Goal: Transaction & Acquisition: Purchase product/service

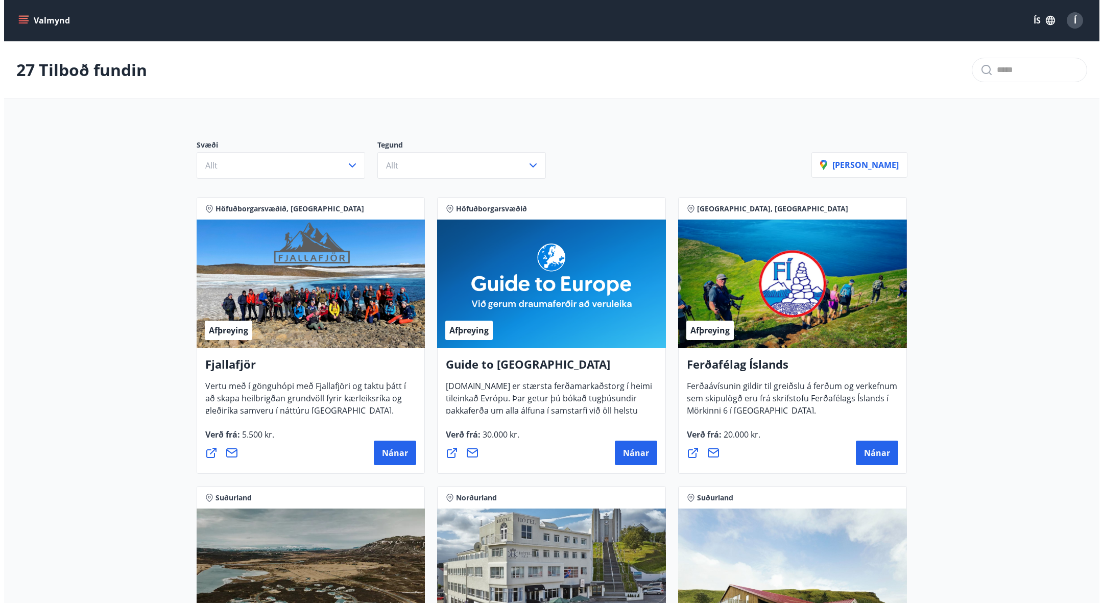
scroll to position [1209, 0]
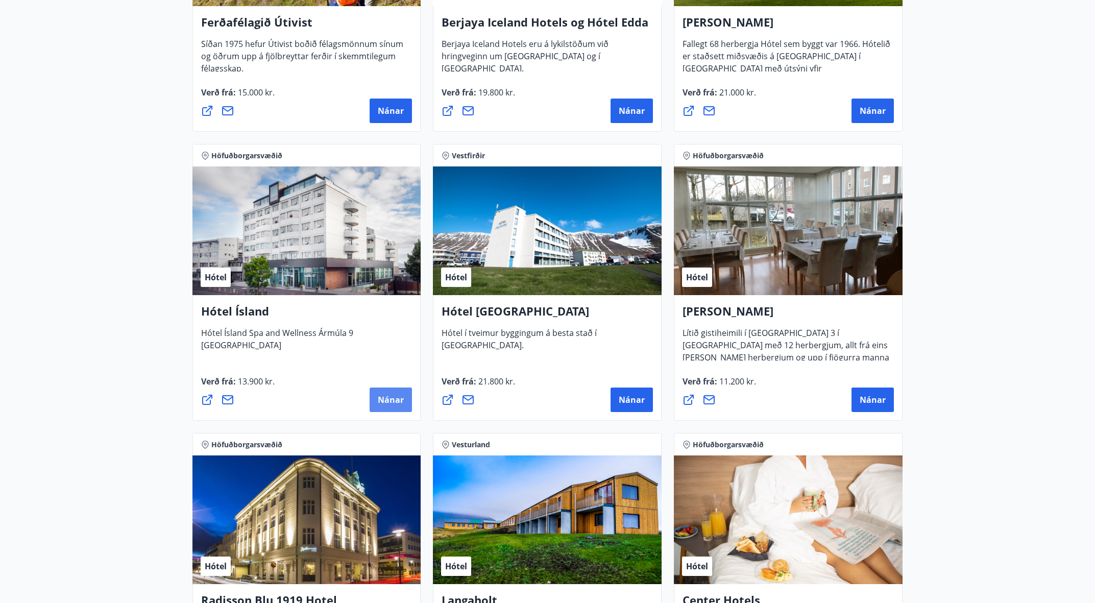
click at [398, 399] on span "Nánar" at bounding box center [391, 399] width 26 height 11
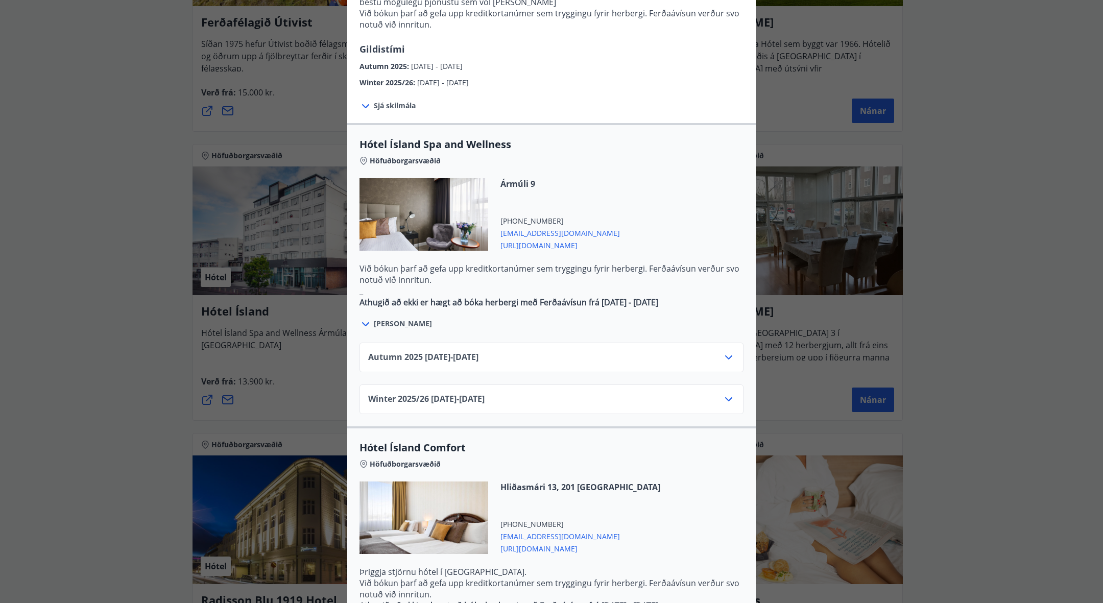
scroll to position [441, 0]
click at [514, 351] on div "Autumn 2025 01.10.25 - 28.10.25" at bounding box center [551, 361] width 367 height 20
click at [728, 351] on icon at bounding box center [729, 357] width 12 height 12
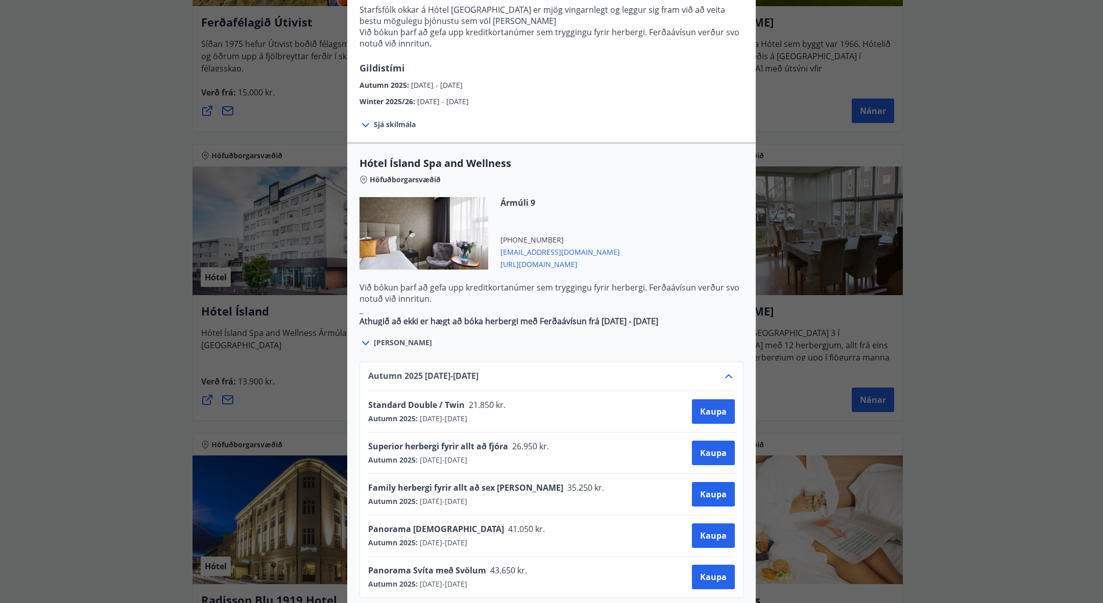
scroll to position [420, 0]
click at [364, 339] on icon at bounding box center [366, 345] width 12 height 12
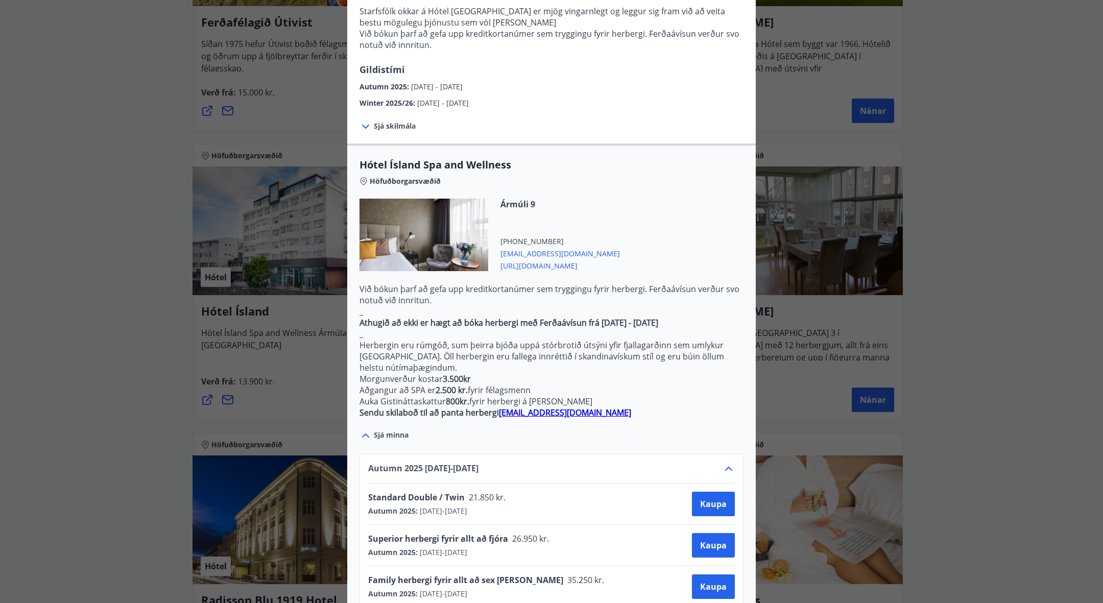
click at [361, 429] on icon at bounding box center [366, 435] width 12 height 12
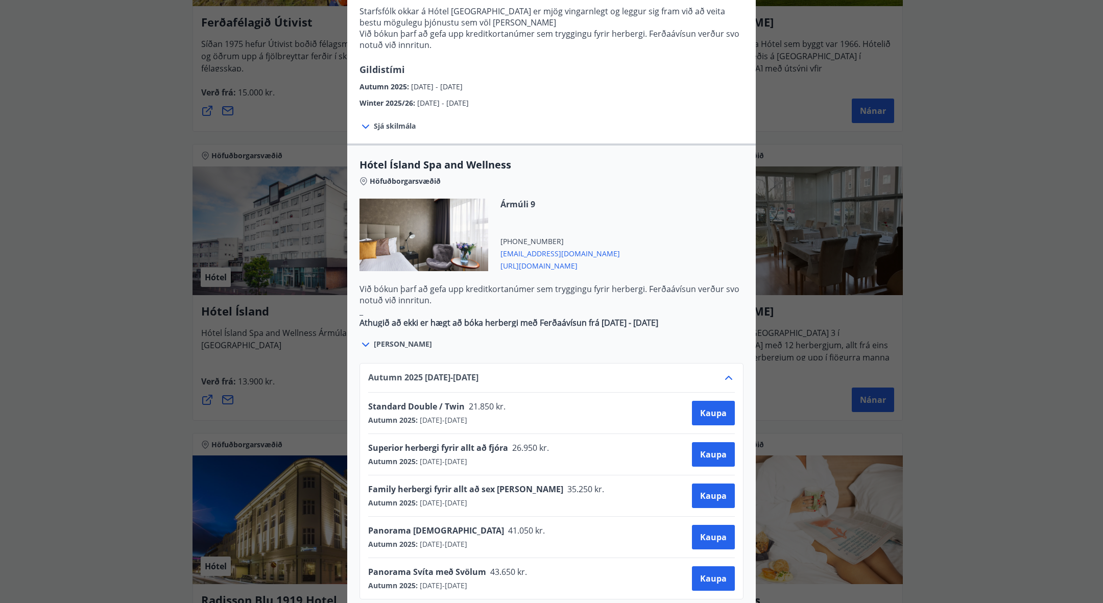
click at [362, 339] on icon at bounding box center [366, 345] width 12 height 12
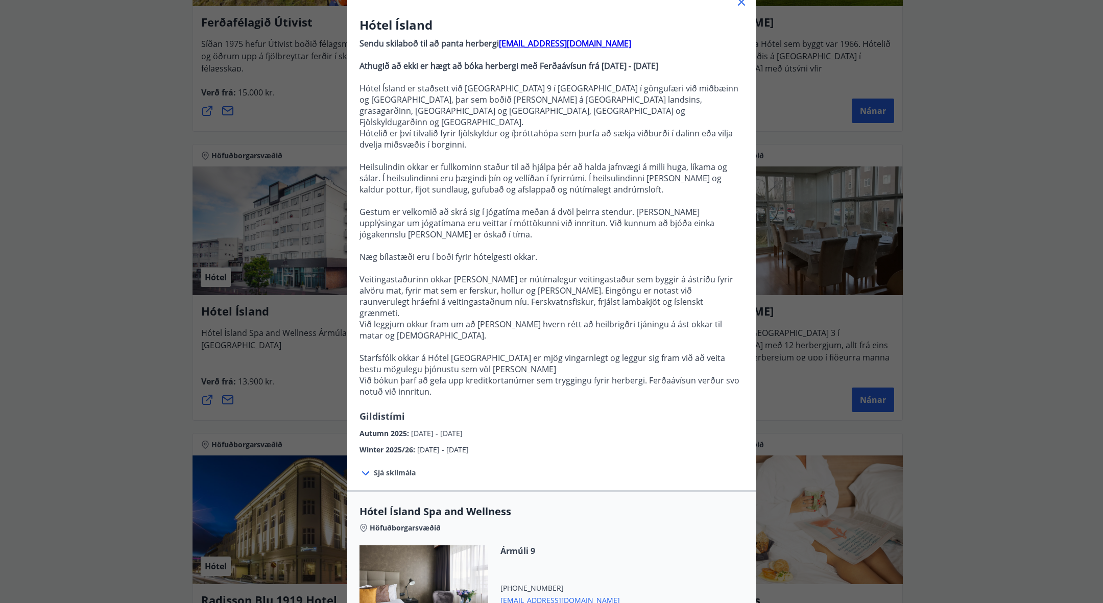
scroll to position [0, 0]
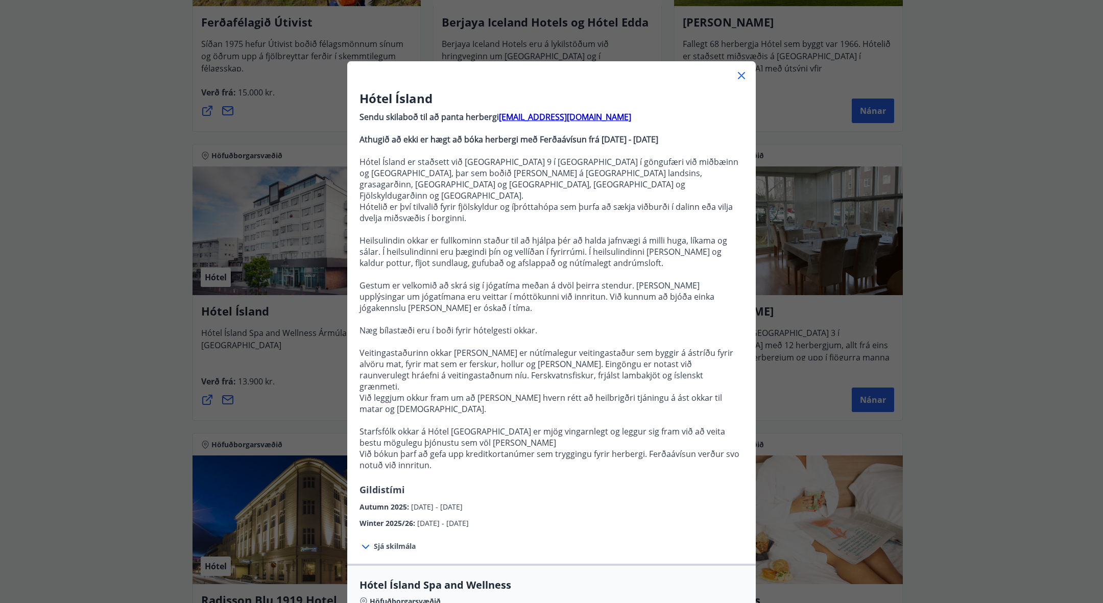
click at [734, 82] on div at bounding box center [551, 71] width 409 height 20
click at [737, 78] on icon at bounding box center [741, 75] width 12 height 12
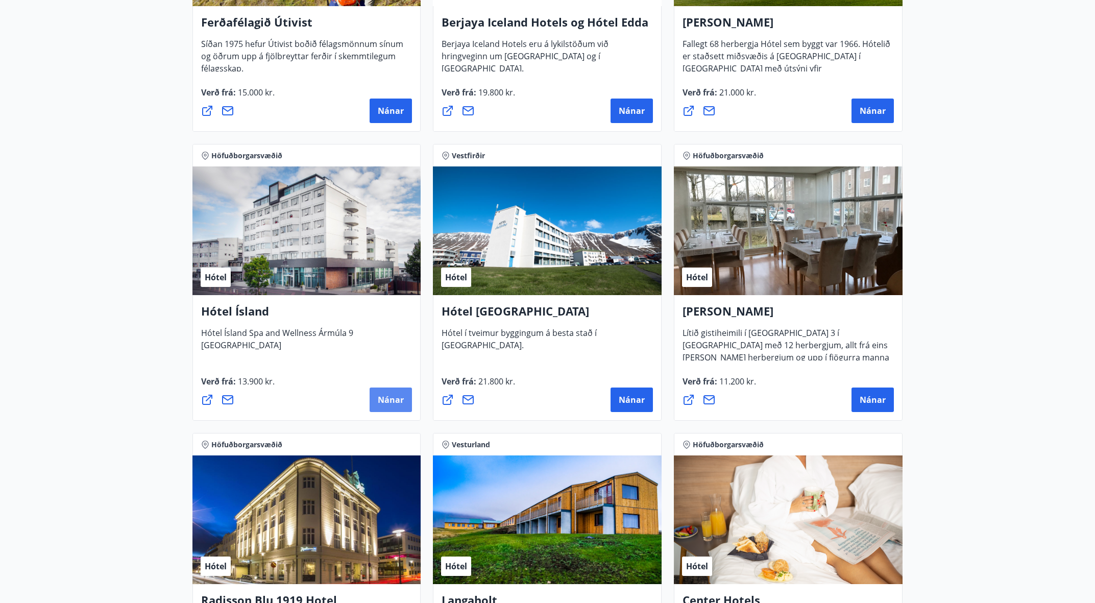
click at [394, 410] on button "Nánar" at bounding box center [391, 400] width 42 height 25
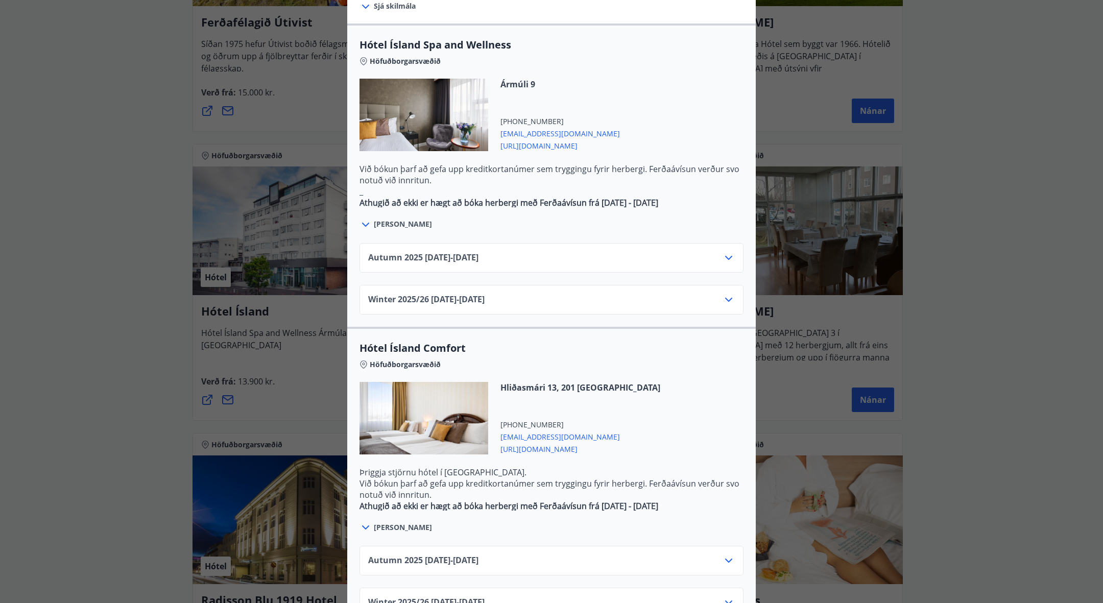
scroll to position [541, 0]
click at [724, 251] on div "Autumn 2025 01.10.25 - 28.10.25" at bounding box center [551, 261] width 367 height 20
click at [724, 251] on icon at bounding box center [729, 257] width 12 height 12
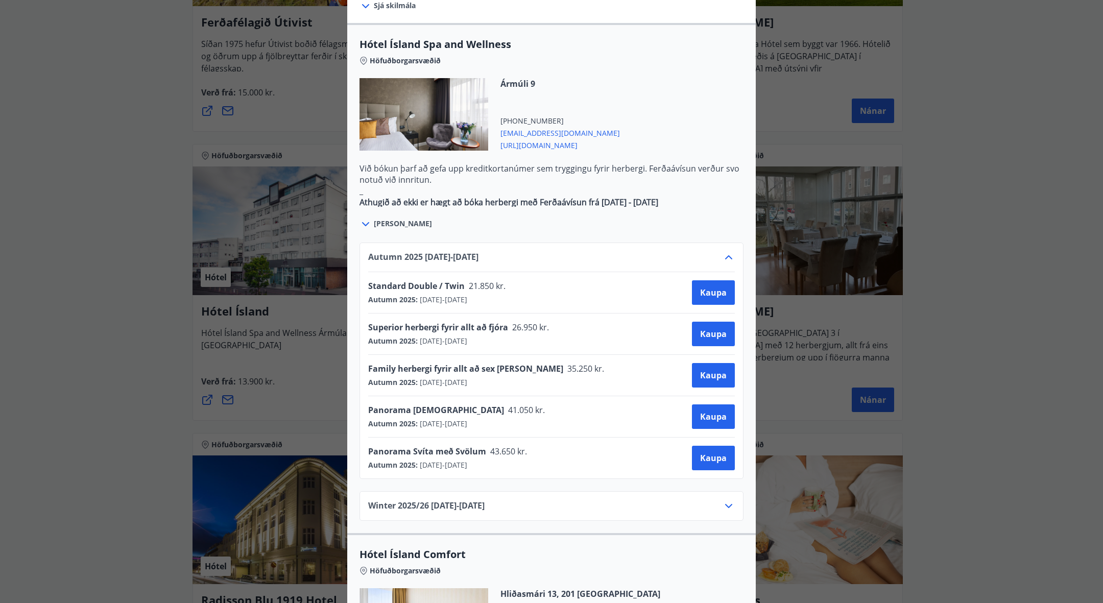
click at [1033, 355] on div "Hótel Ísland Sendu skilaboð til að panta herbergi reception@hotelisland.is Athu…" at bounding box center [551, 301] width 1103 height 603
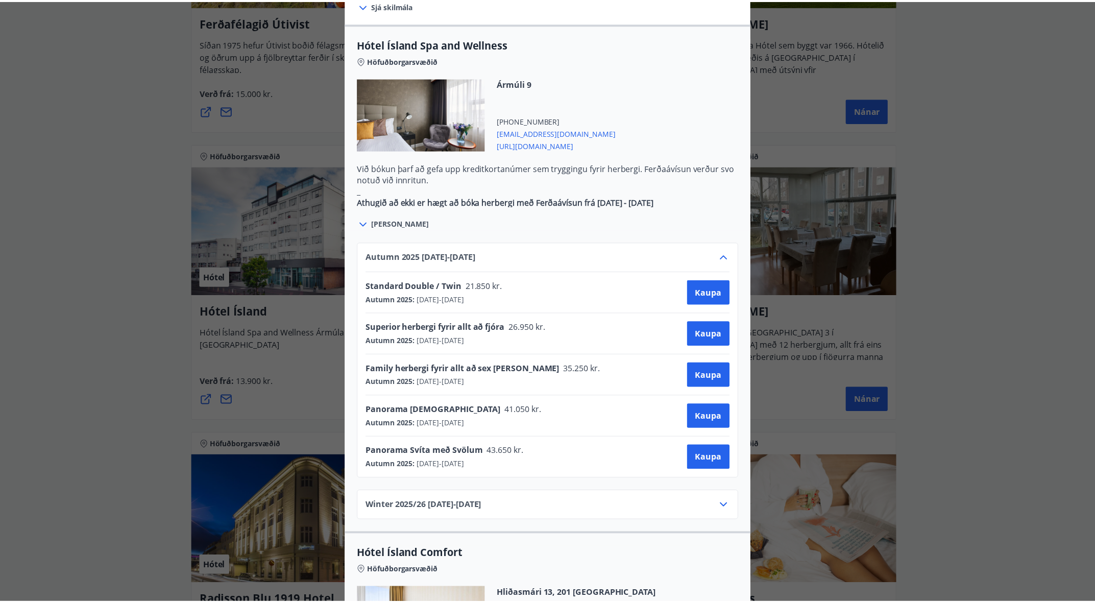
scroll to position [0, 0]
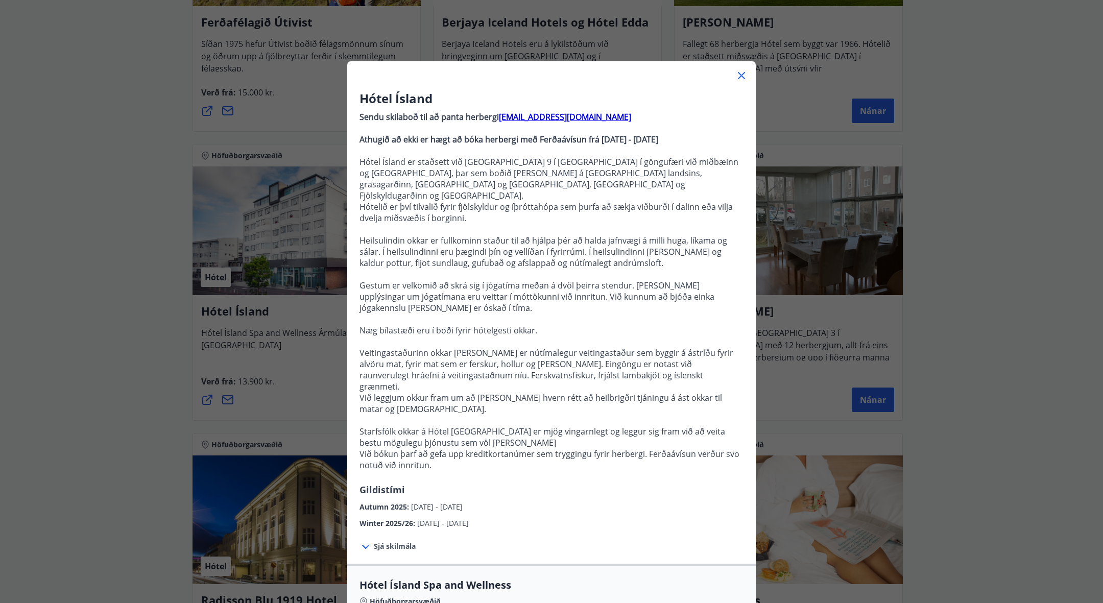
click at [742, 74] on icon at bounding box center [741, 75] width 12 height 12
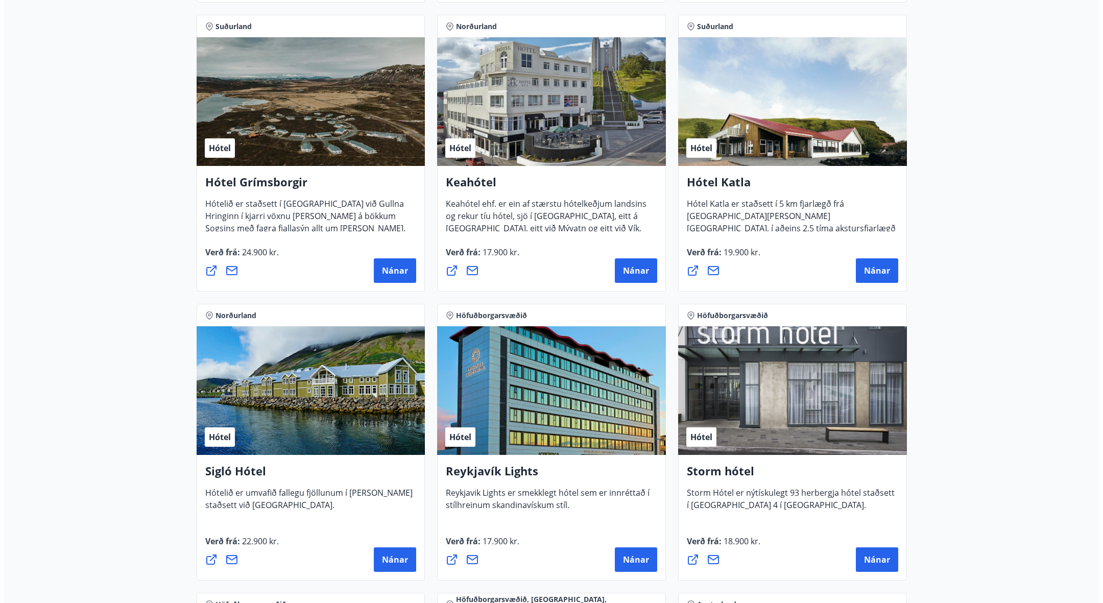
scroll to position [475, 0]
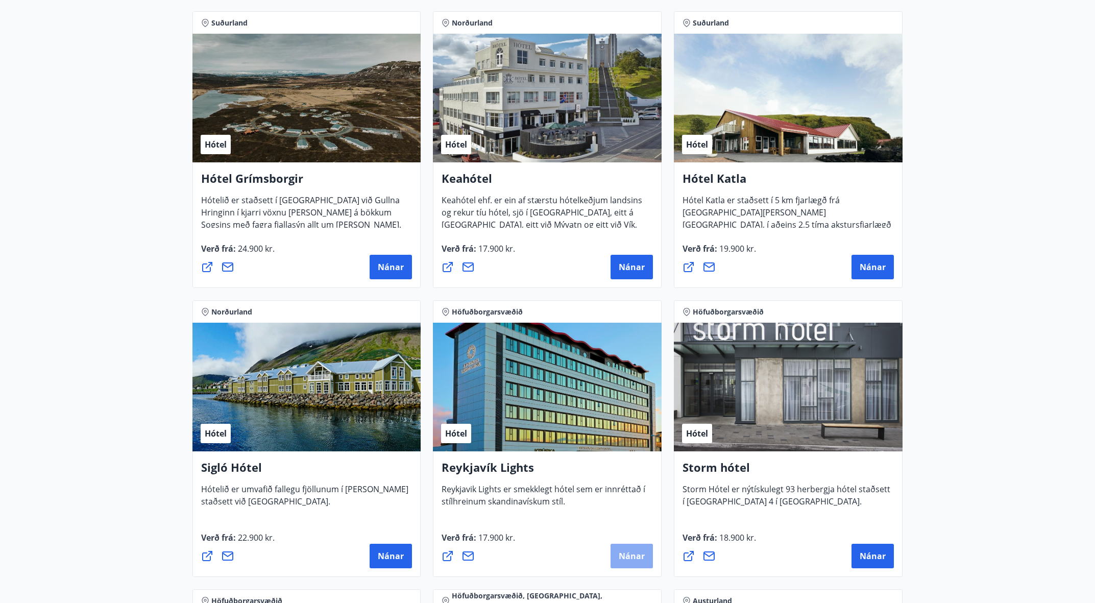
click at [628, 557] on span "Nánar" at bounding box center [632, 556] width 26 height 11
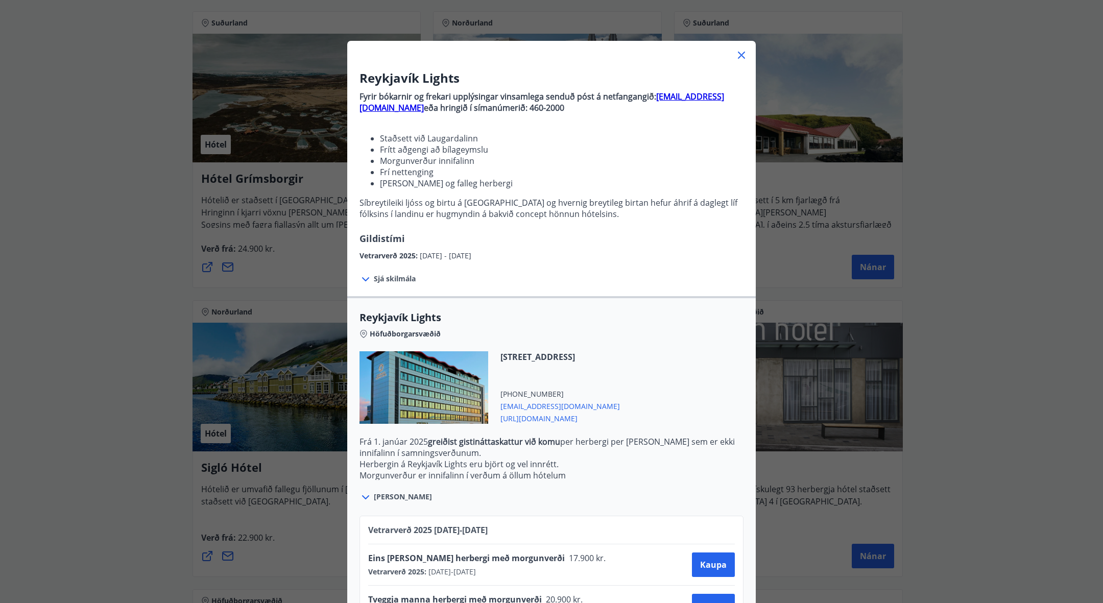
scroll to position [64, 0]
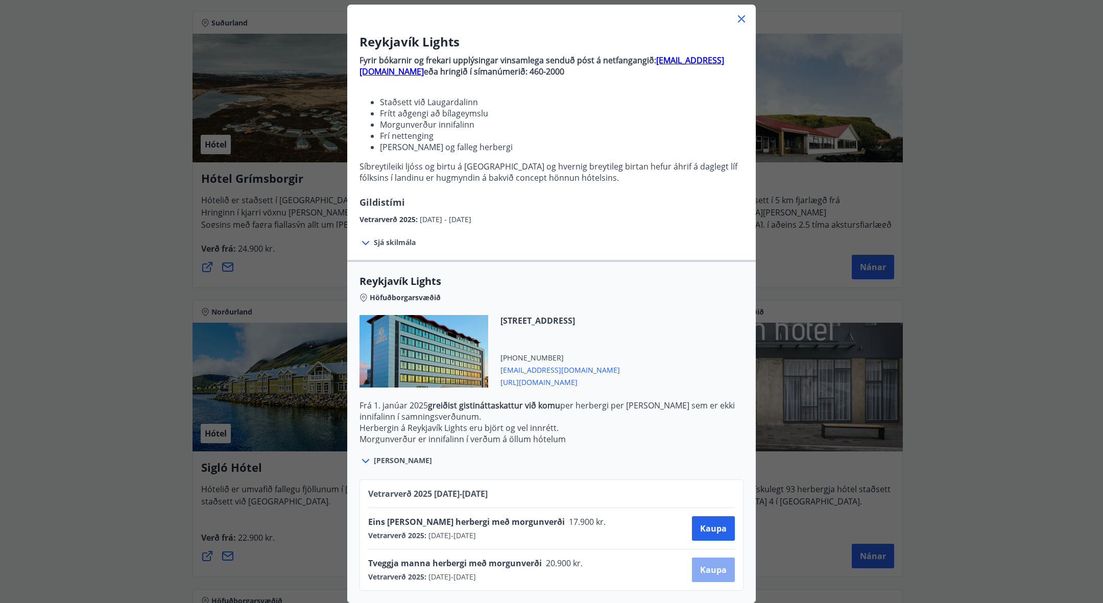
click at [707, 564] on span "Kaupa" at bounding box center [713, 569] width 27 height 11
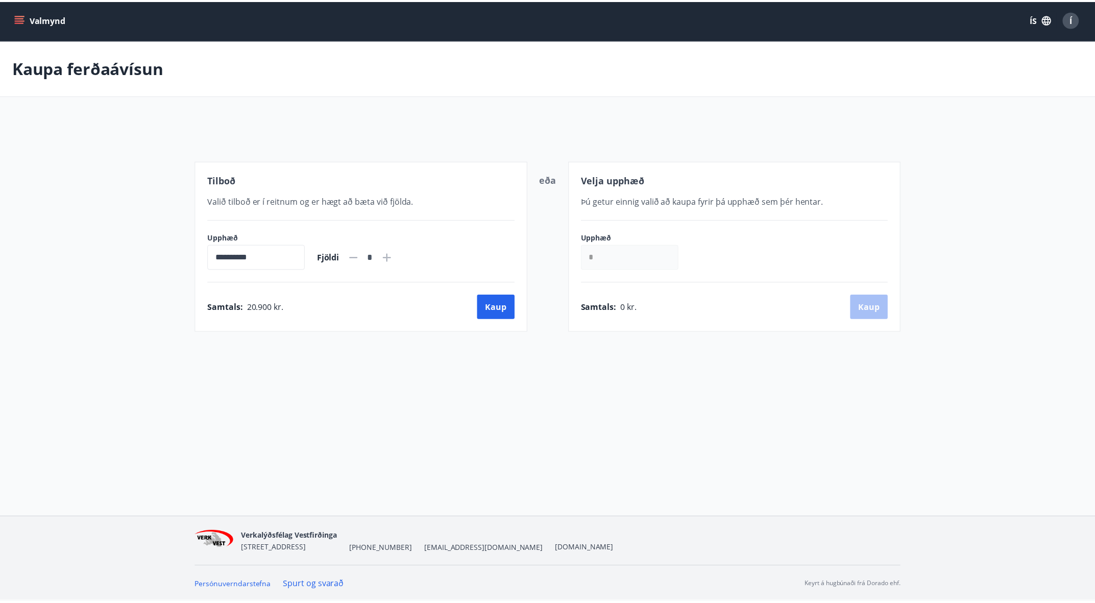
scroll to position [2, 0]
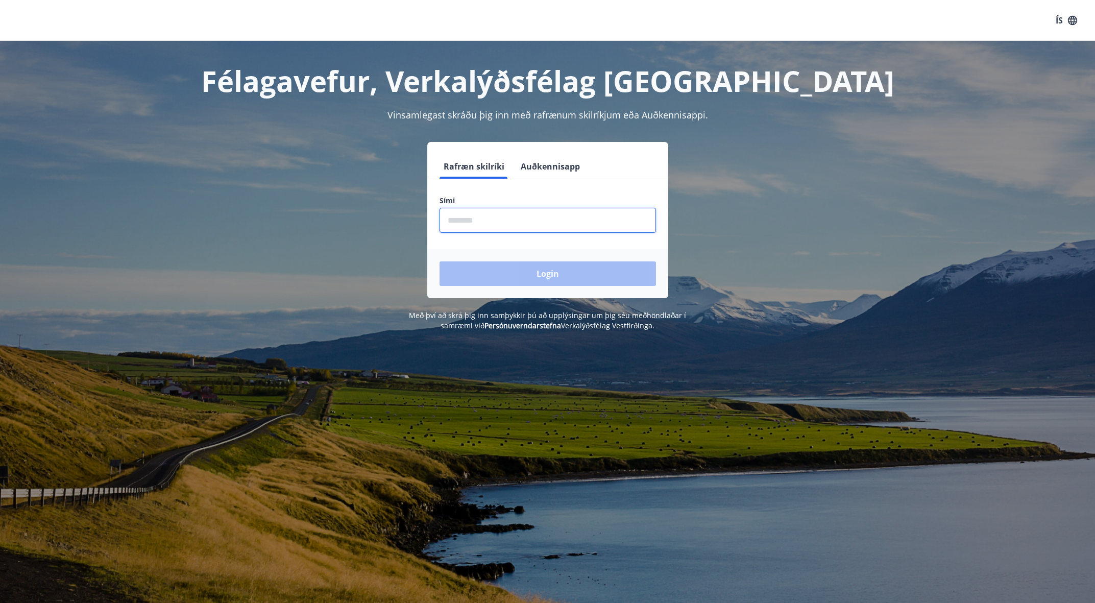
click at [476, 218] on input "phone" at bounding box center [548, 220] width 217 height 25
type input "********"
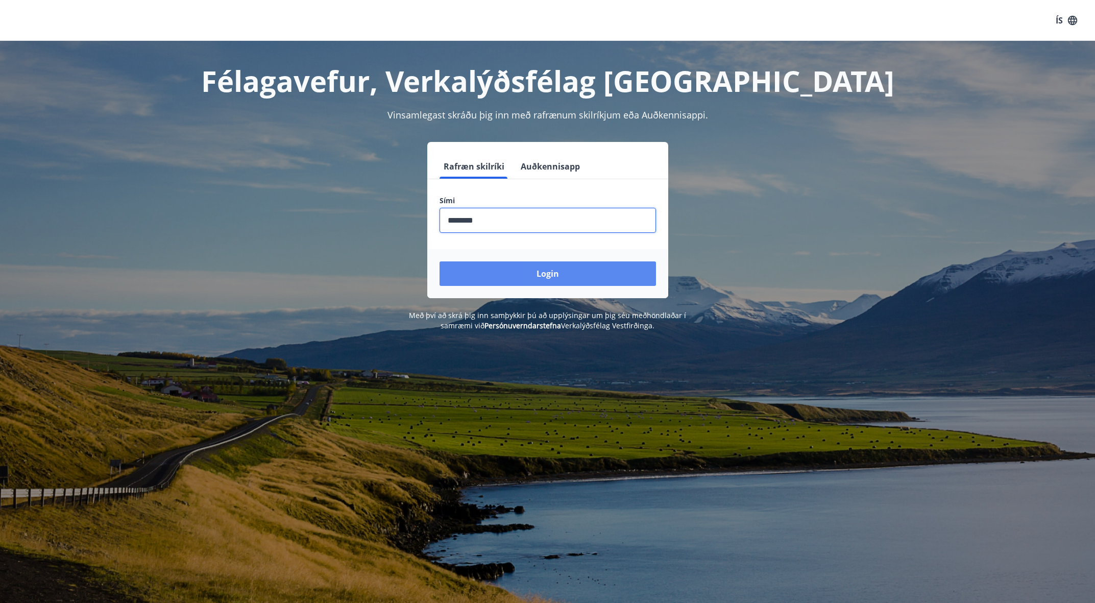
click at [513, 278] on button "Login" at bounding box center [548, 273] width 217 height 25
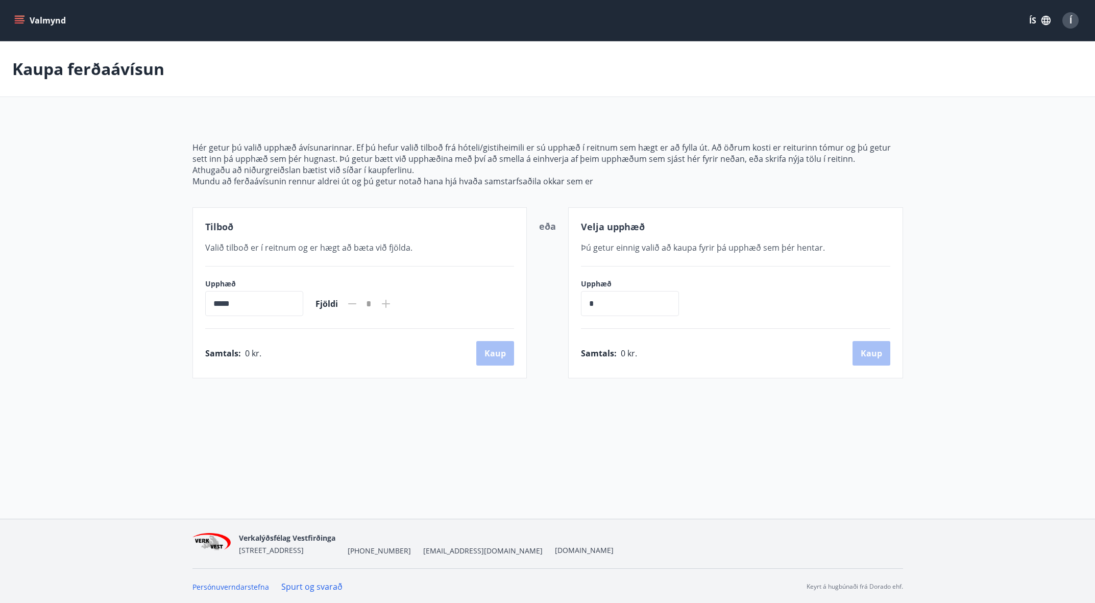
click at [13, 14] on button "Valmynd" at bounding box center [41, 20] width 58 height 18
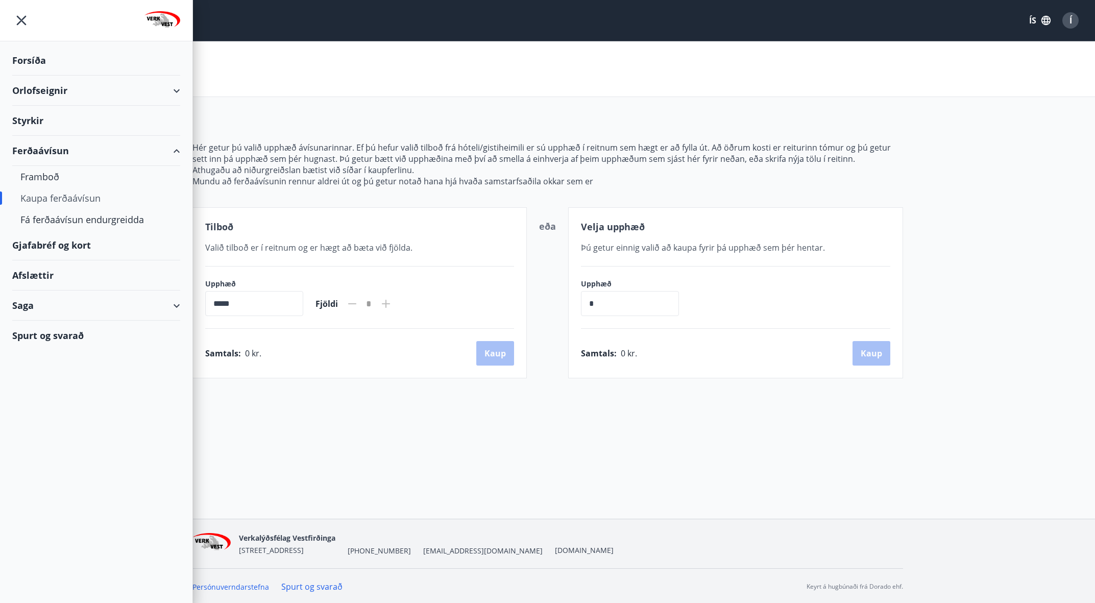
click at [52, 197] on div "Kaupa ferðaávísun" at bounding box center [96, 197] width 152 height 21
click at [33, 245] on div "Gjafabréf og kort" at bounding box center [96, 245] width 168 height 30
click at [53, 92] on div "Orlofseignir" at bounding box center [96, 91] width 168 height 30
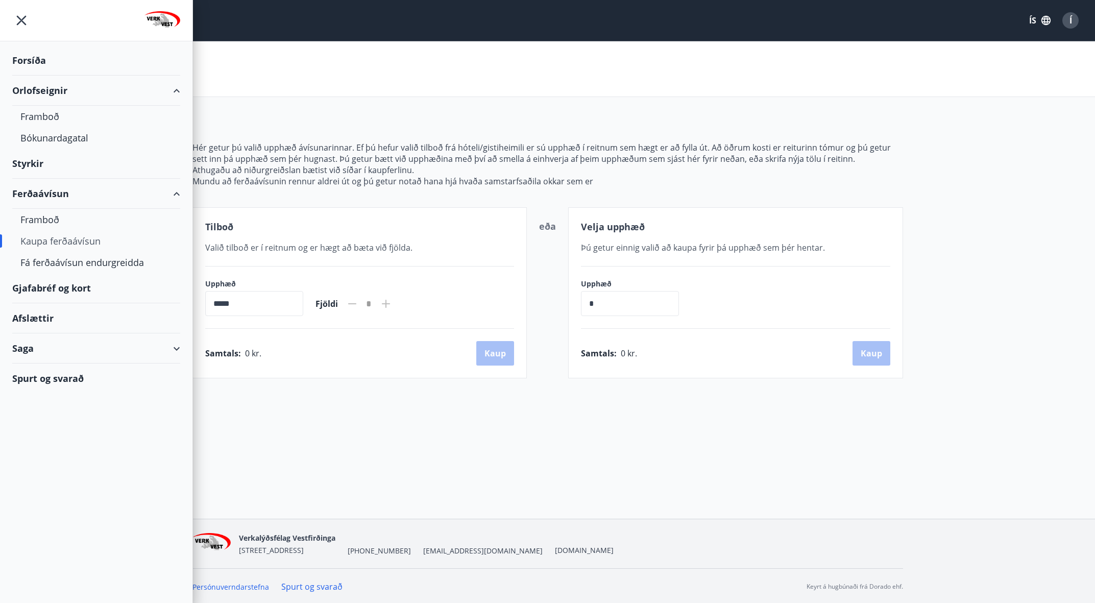
click at [53, 92] on div "Orlofseignir" at bounding box center [96, 91] width 168 height 30
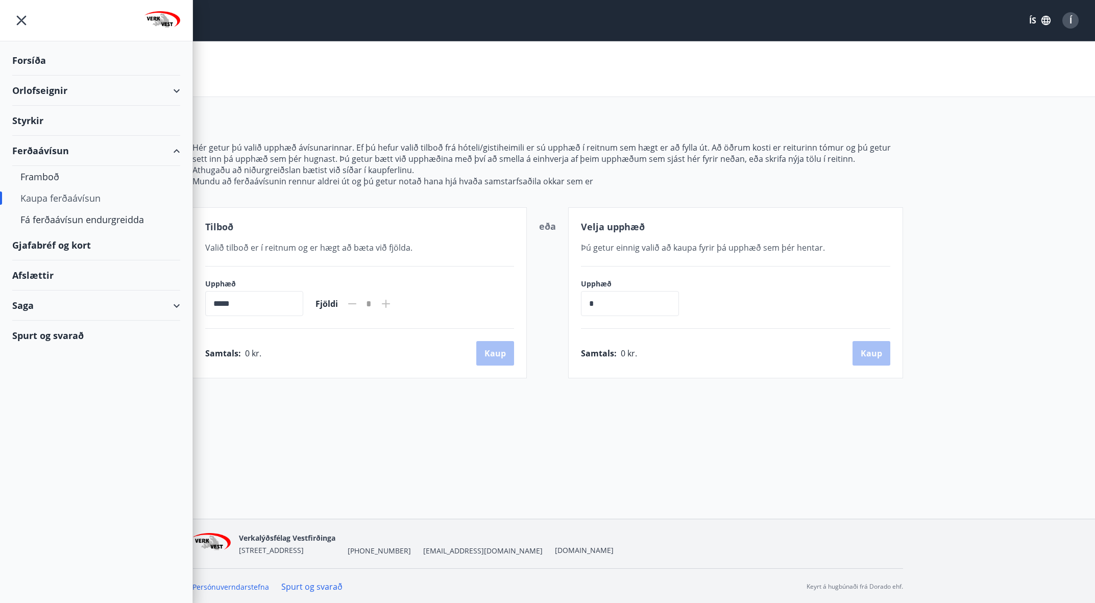
click at [31, 123] on div "Styrkir" at bounding box center [96, 121] width 168 height 30
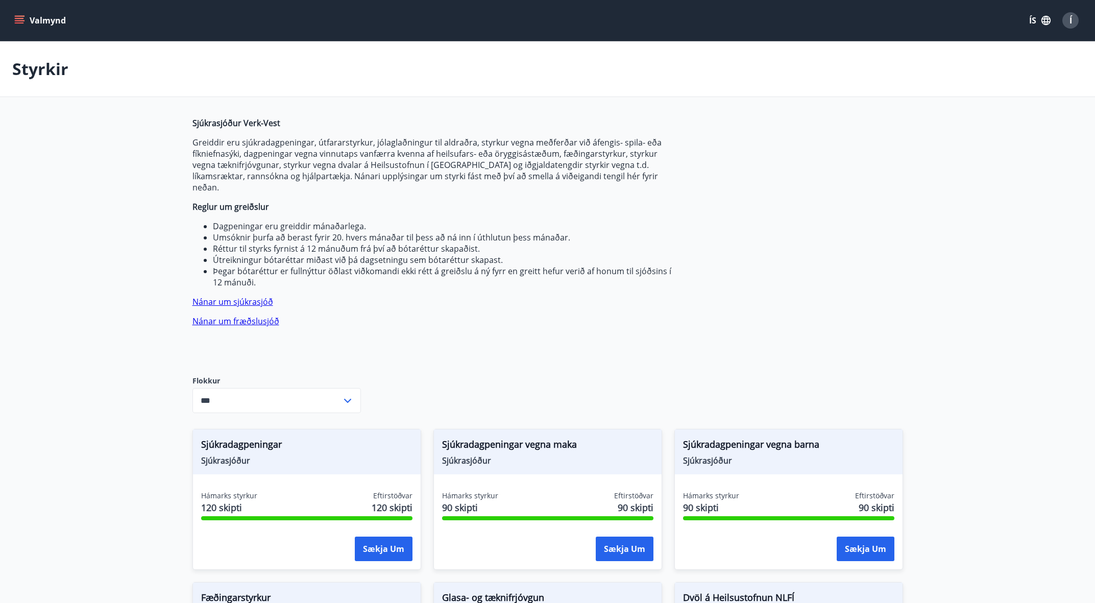
type input "***"
click at [25, 18] on button "Valmynd" at bounding box center [41, 20] width 58 height 18
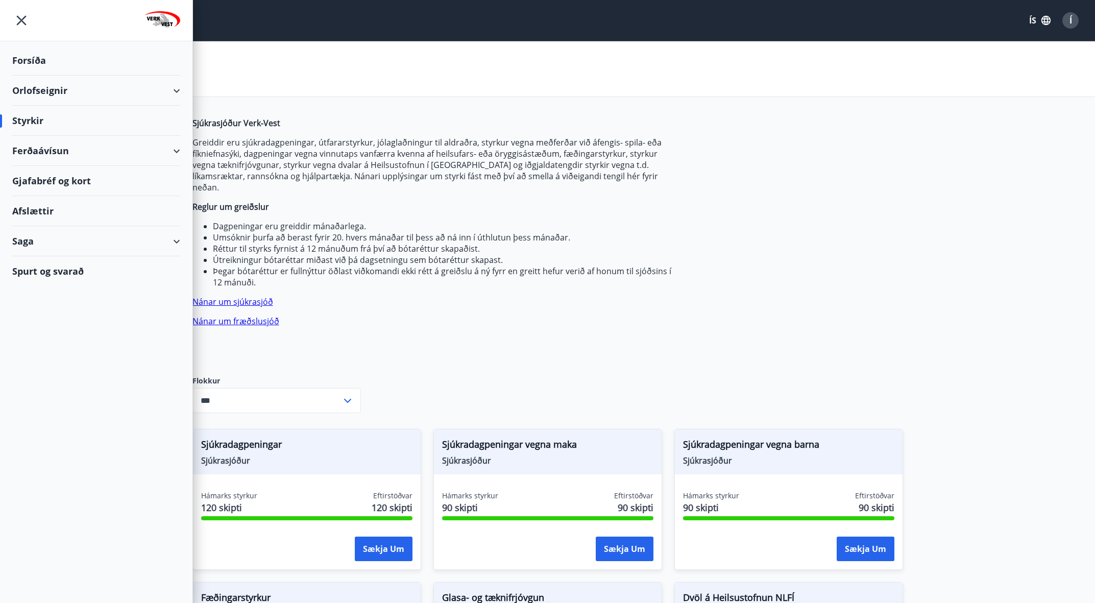
click at [46, 158] on div "Ferðaávísun" at bounding box center [96, 151] width 168 height 30
click at [46, 181] on div "Framboð" at bounding box center [96, 176] width 152 height 21
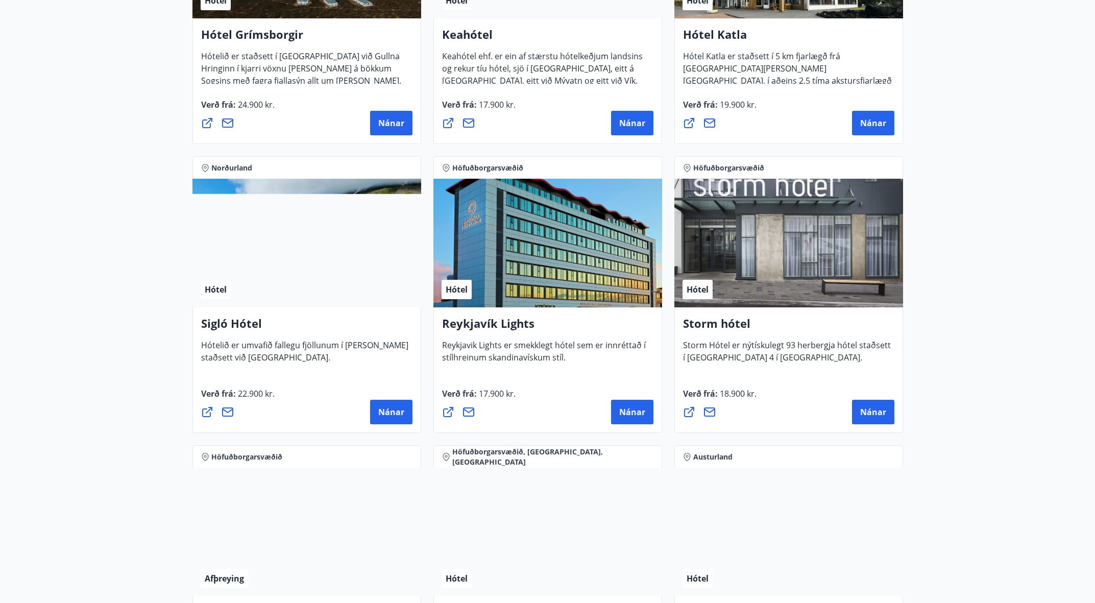
scroll to position [621, 0]
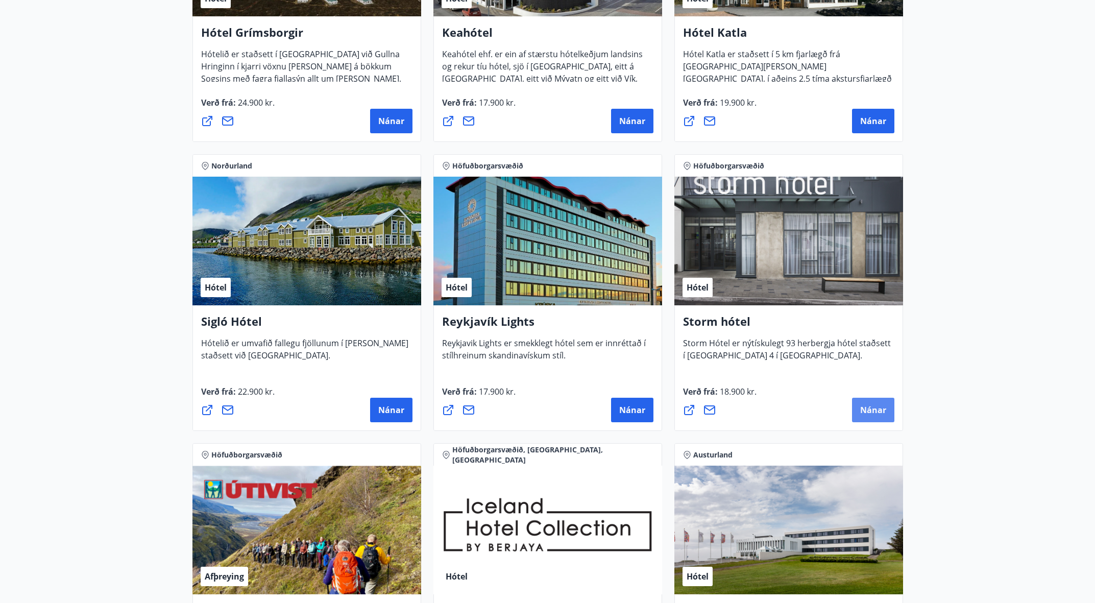
click at [870, 410] on span "Nánar" at bounding box center [873, 409] width 26 height 11
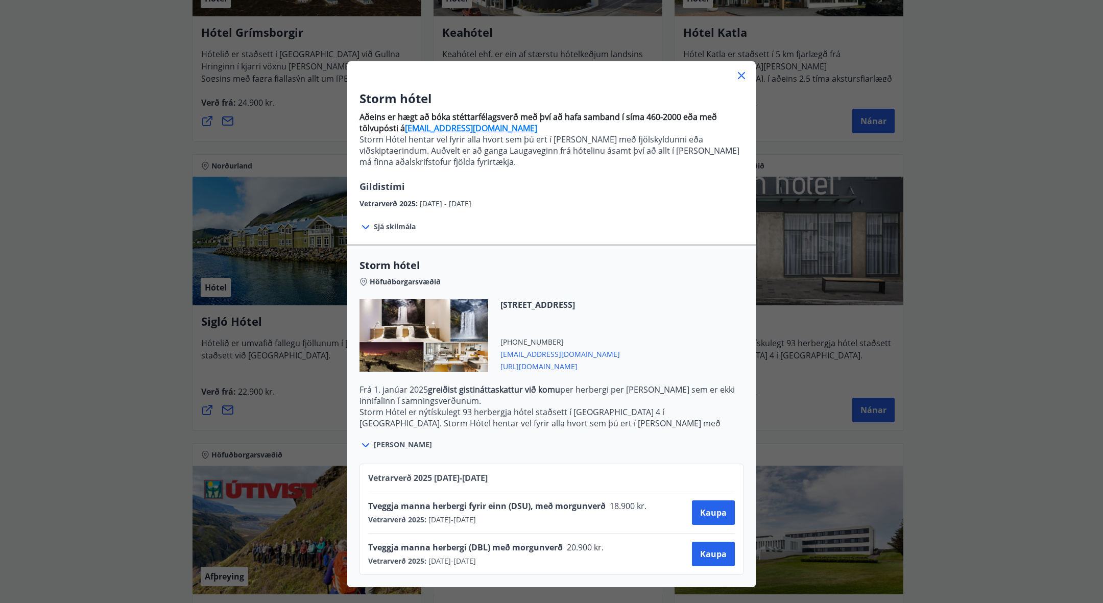
click at [743, 77] on icon at bounding box center [741, 75] width 12 height 12
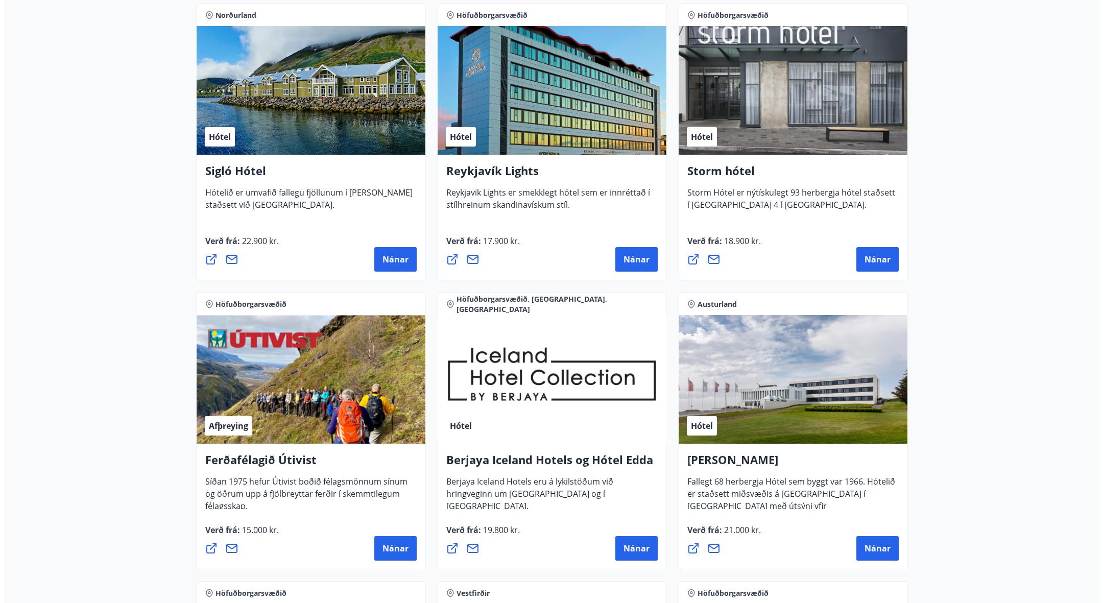
scroll to position [774, 0]
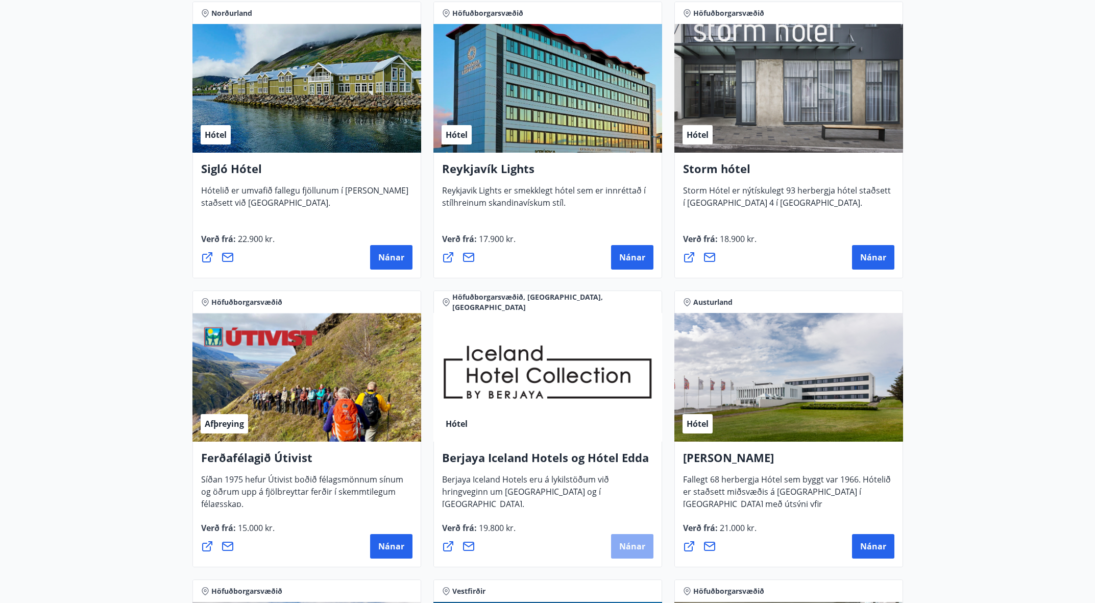
click at [625, 543] on span "Nánar" at bounding box center [632, 546] width 26 height 11
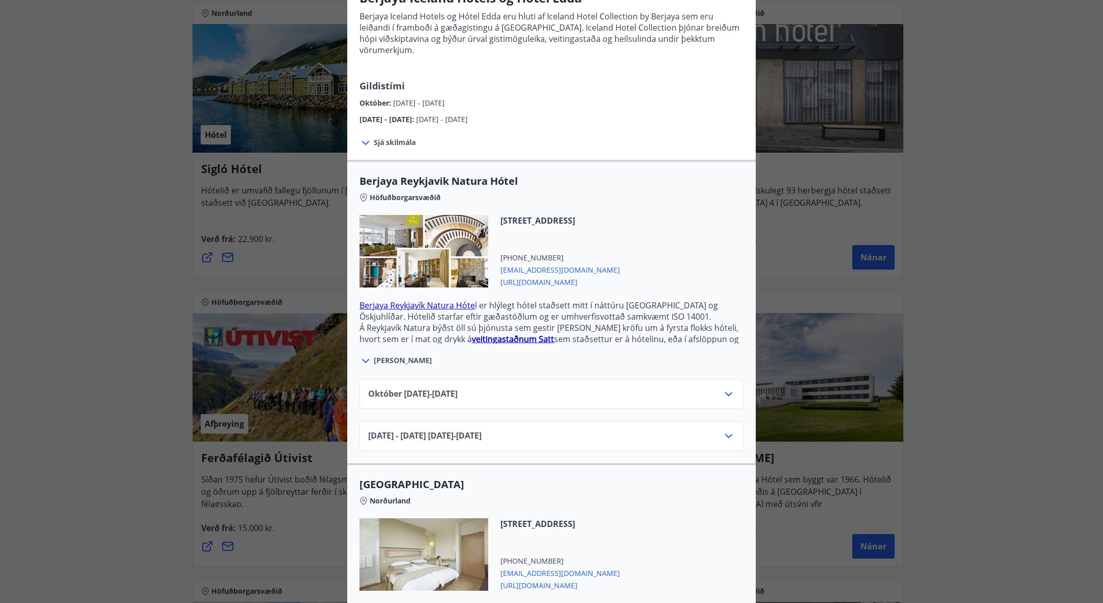
scroll to position [101, 0]
click at [728, 392] on icon at bounding box center [728, 394] width 7 height 4
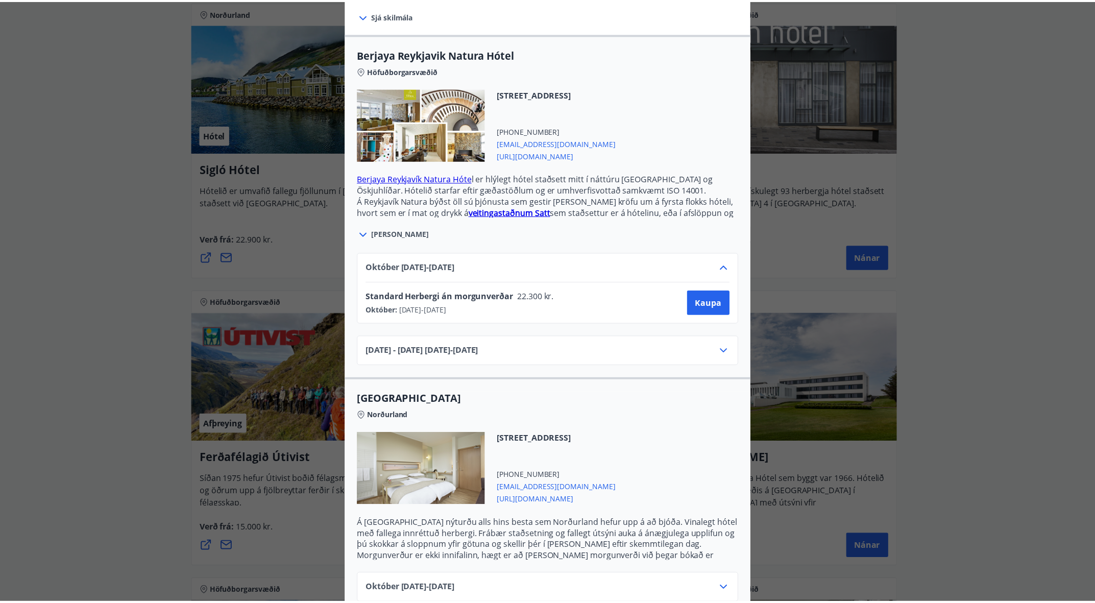
scroll to position [0, 0]
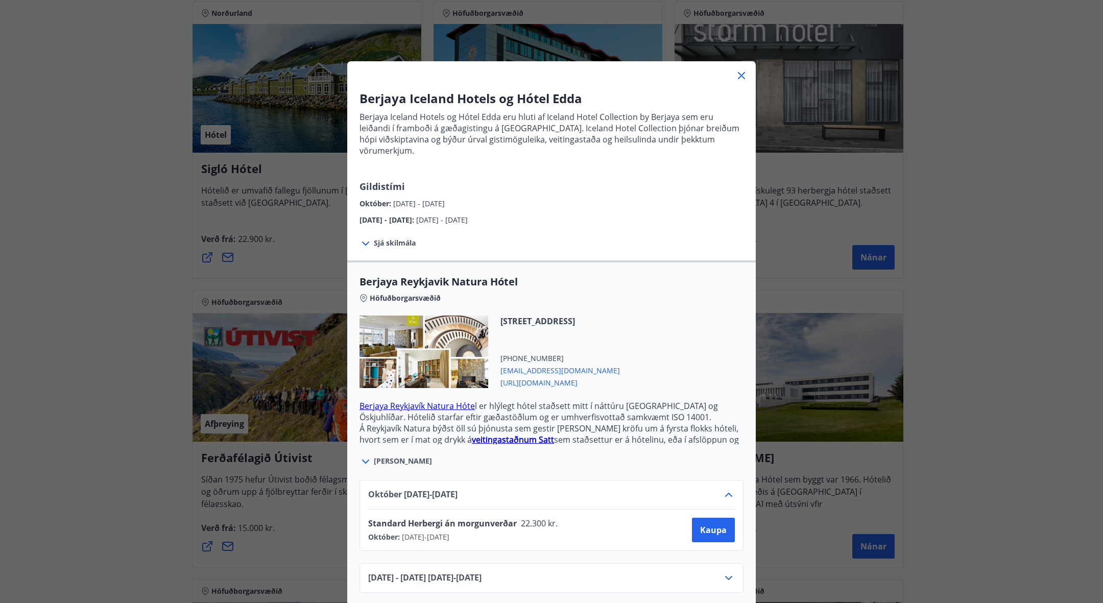
click at [738, 74] on icon at bounding box center [741, 75] width 12 height 12
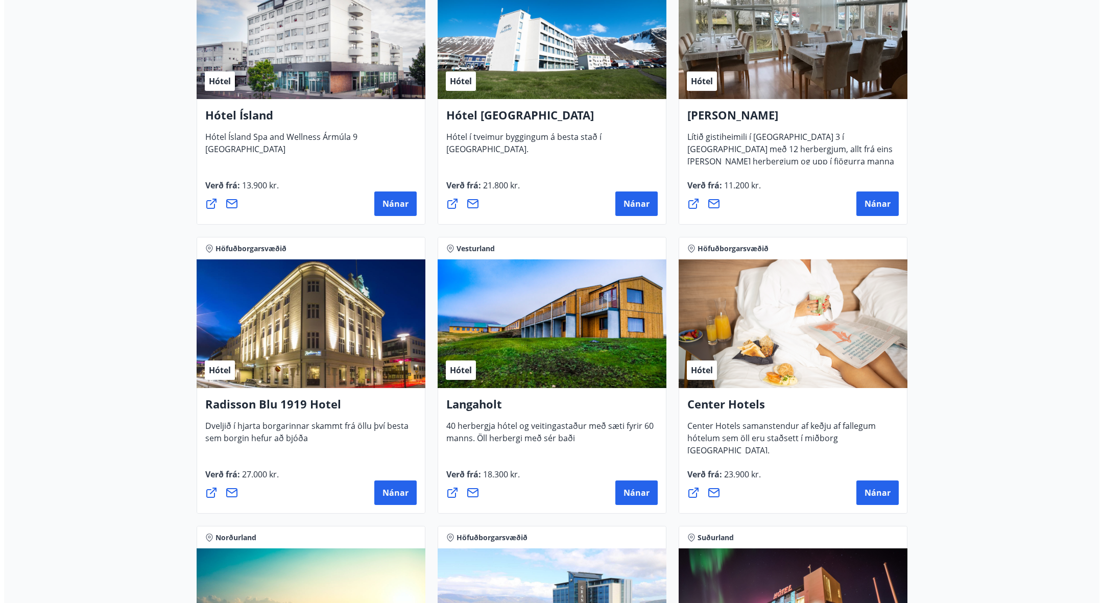
scroll to position [1421, 0]
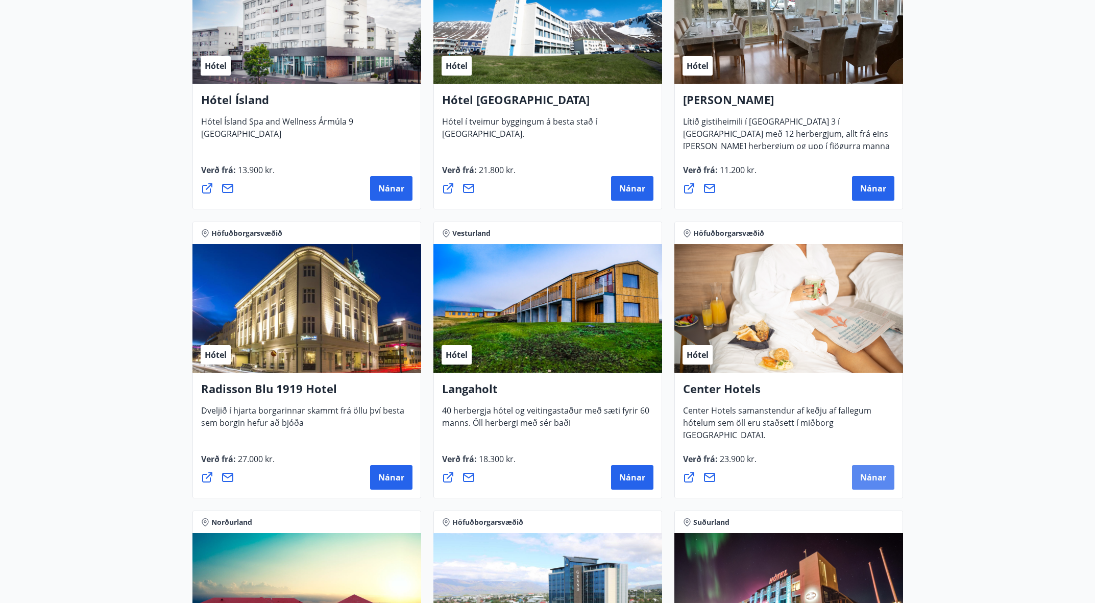
click at [871, 479] on span "Nánar" at bounding box center [873, 477] width 26 height 11
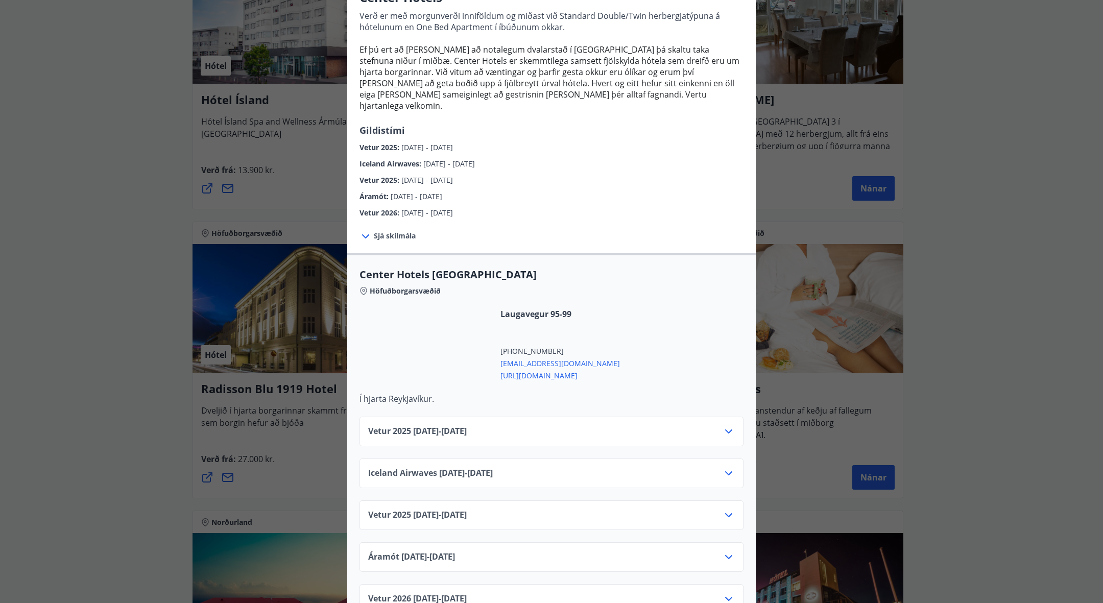
scroll to position [102, 0]
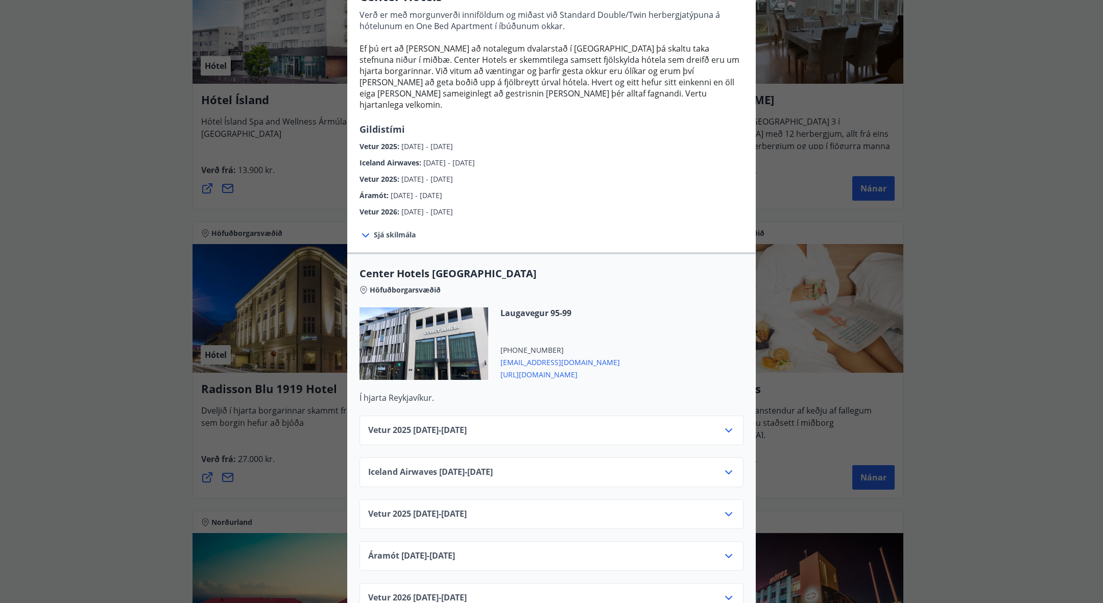
click at [686, 426] on div "Vetur 2025 01.10.25 - 05.11.25" at bounding box center [551, 434] width 367 height 20
click at [728, 428] on icon at bounding box center [728, 430] width 7 height 4
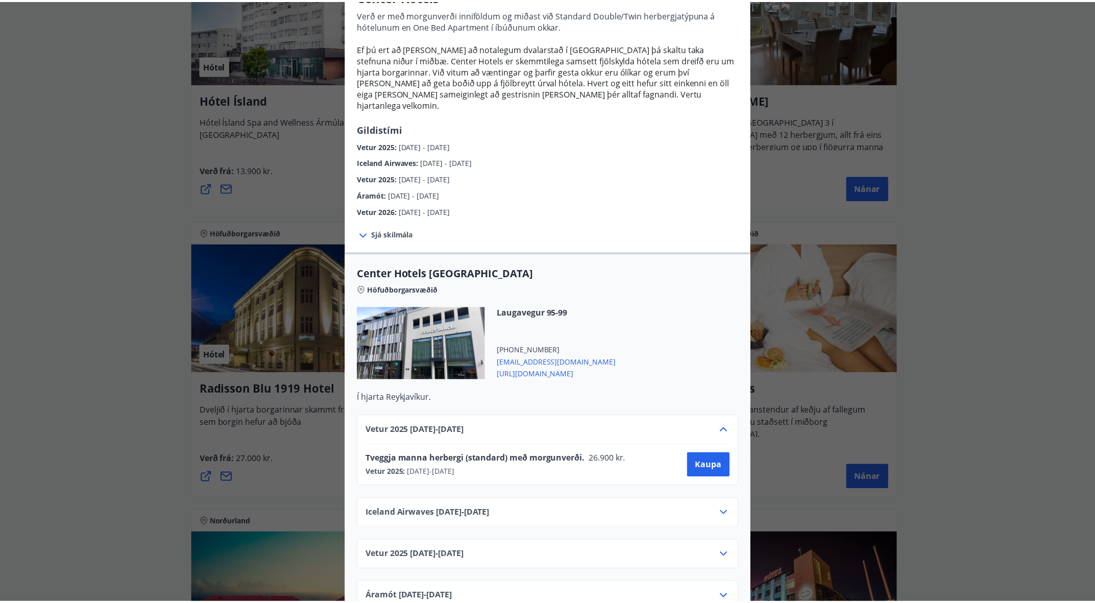
scroll to position [0, 0]
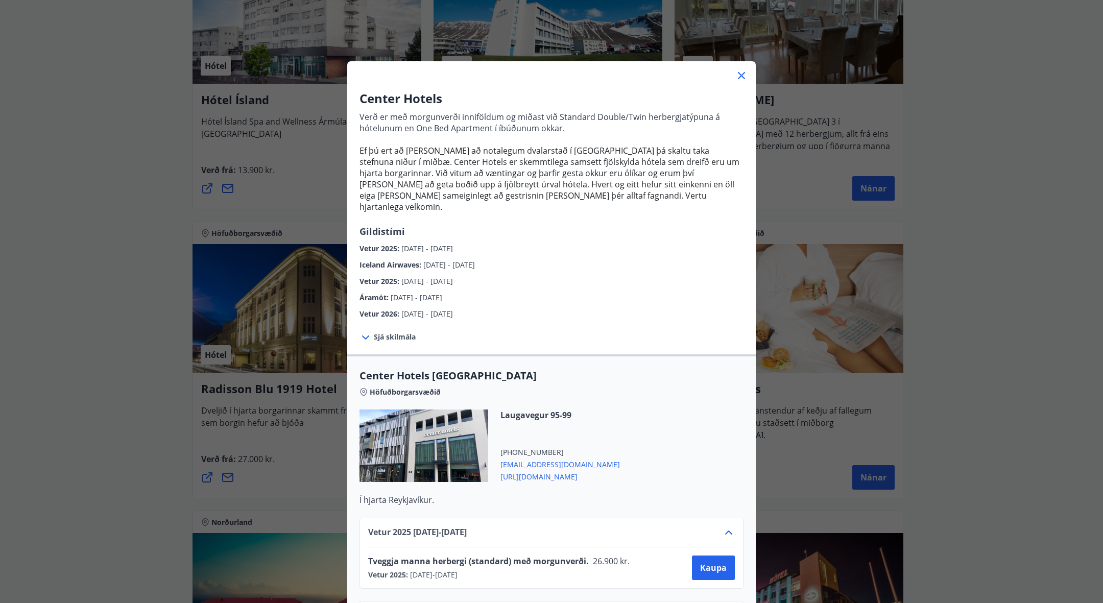
click at [740, 82] on div at bounding box center [551, 71] width 409 height 20
click at [740, 78] on icon at bounding box center [741, 75] width 7 height 7
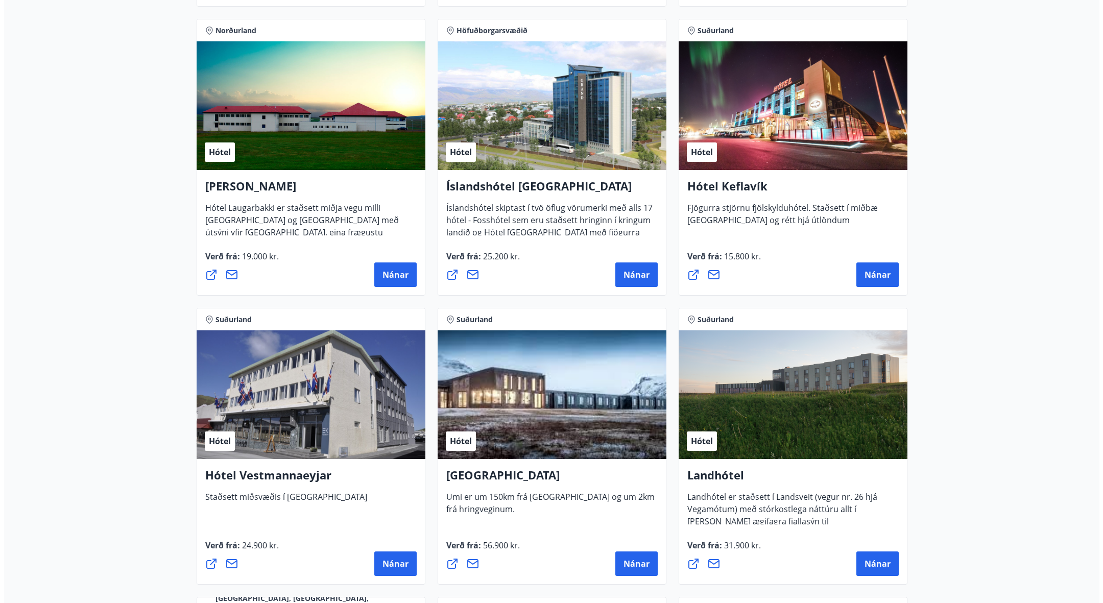
scroll to position [1913, 0]
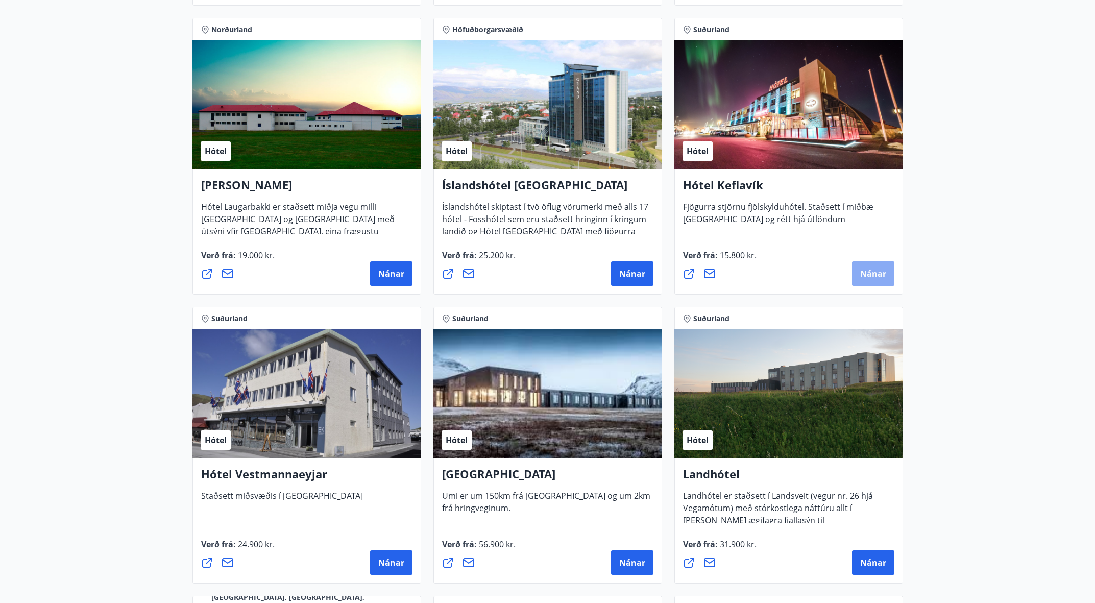
click at [873, 275] on span "Nánar" at bounding box center [873, 273] width 26 height 11
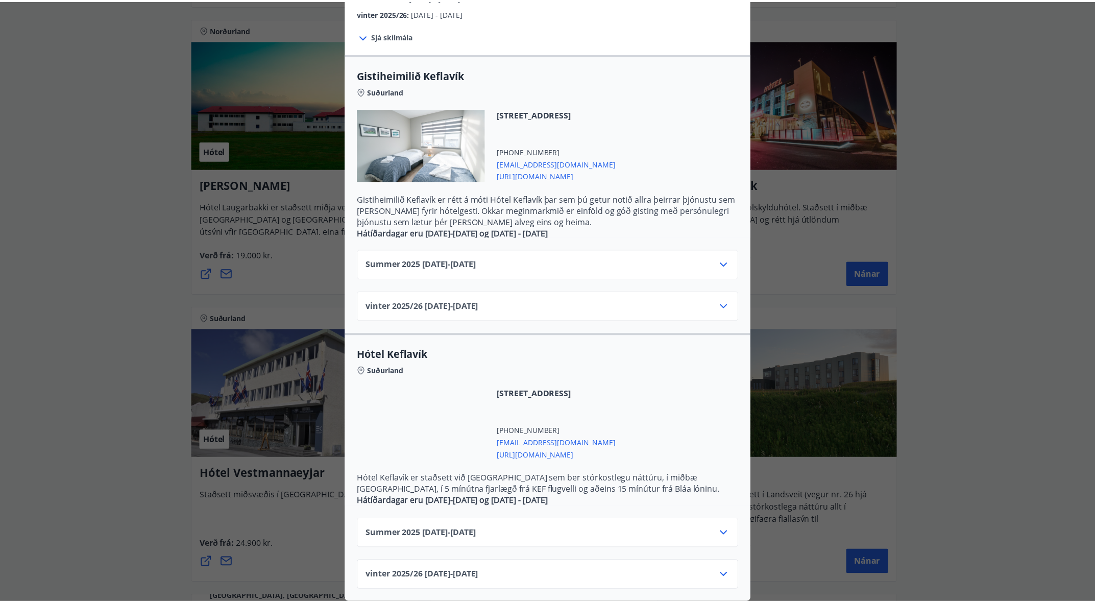
scroll to position [0, 0]
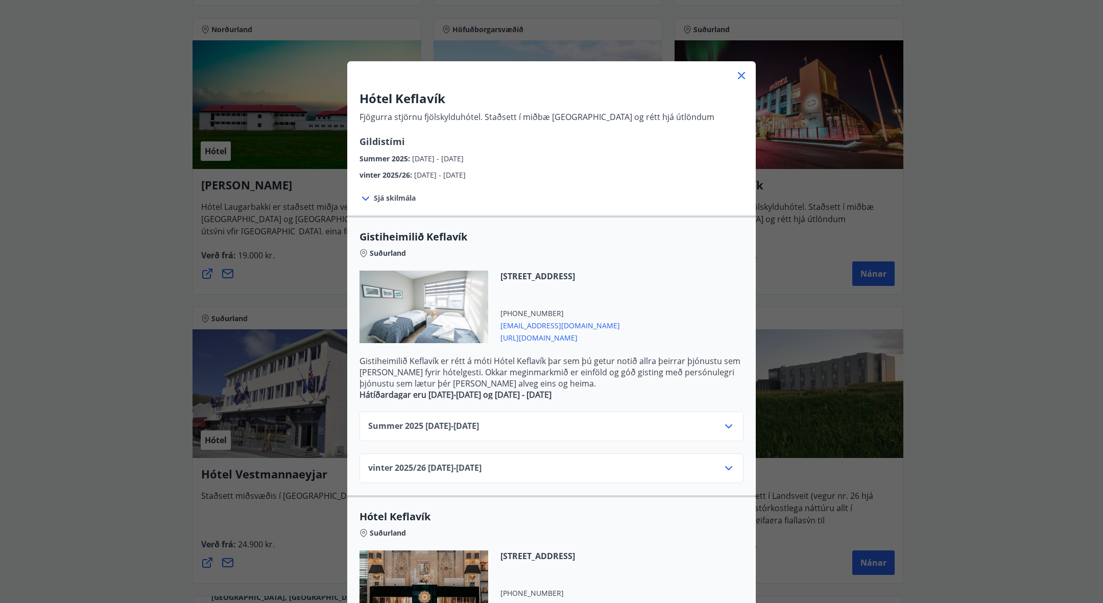
click at [738, 76] on icon at bounding box center [741, 75] width 7 height 7
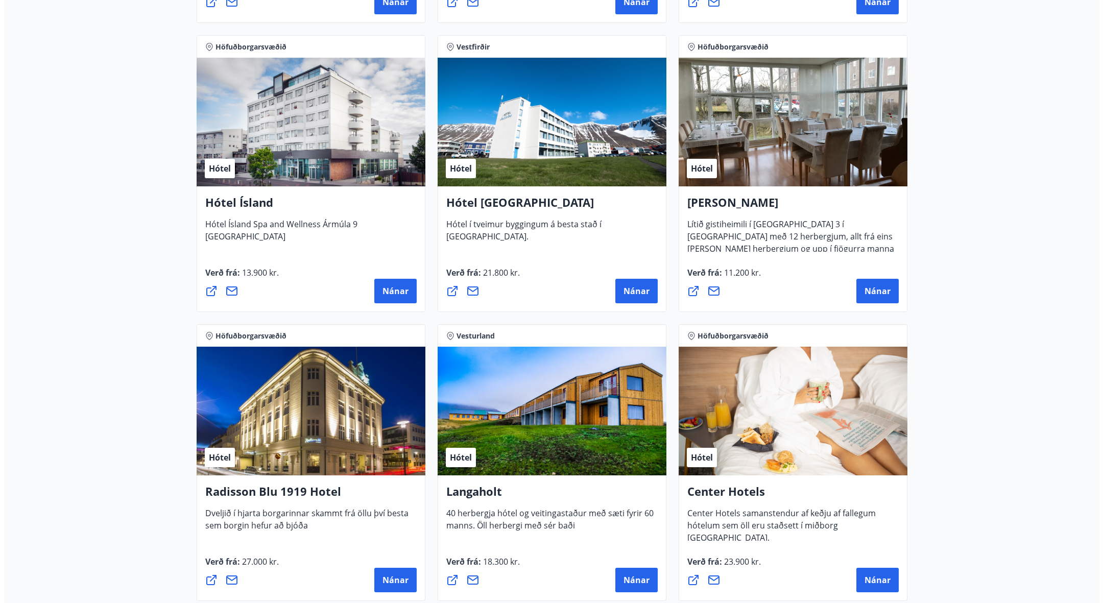
scroll to position [1222, 0]
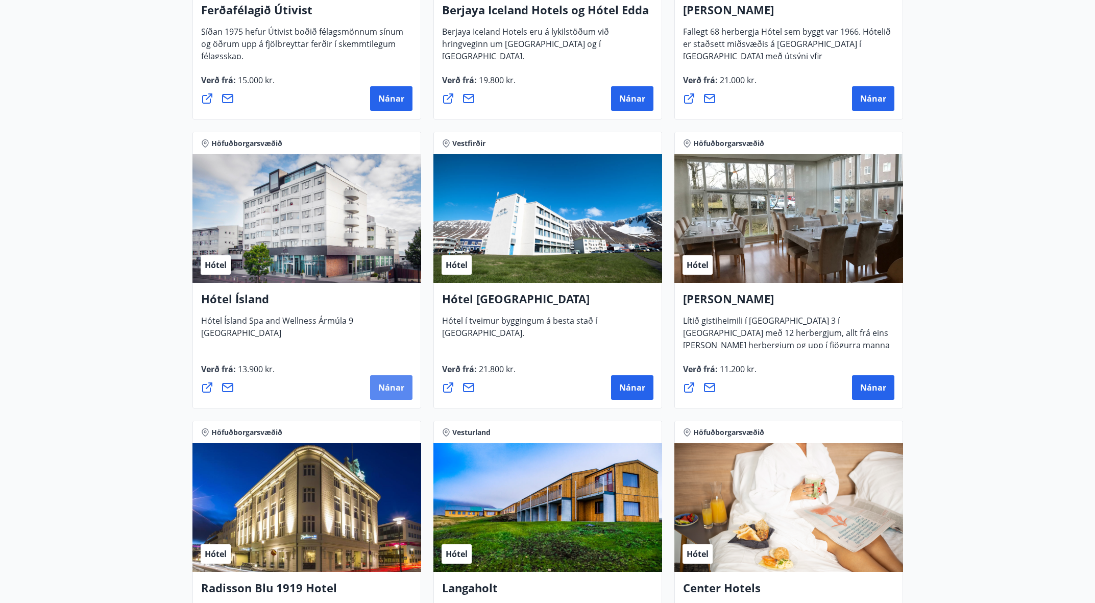
click at [388, 385] on span "Nánar" at bounding box center [391, 387] width 26 height 11
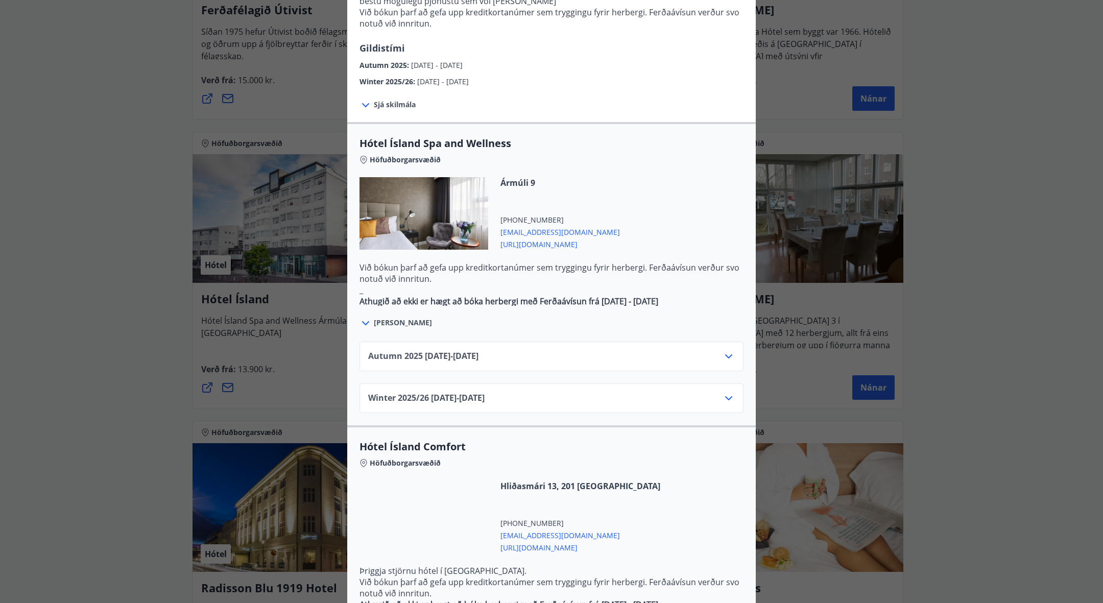
scroll to position [444, 0]
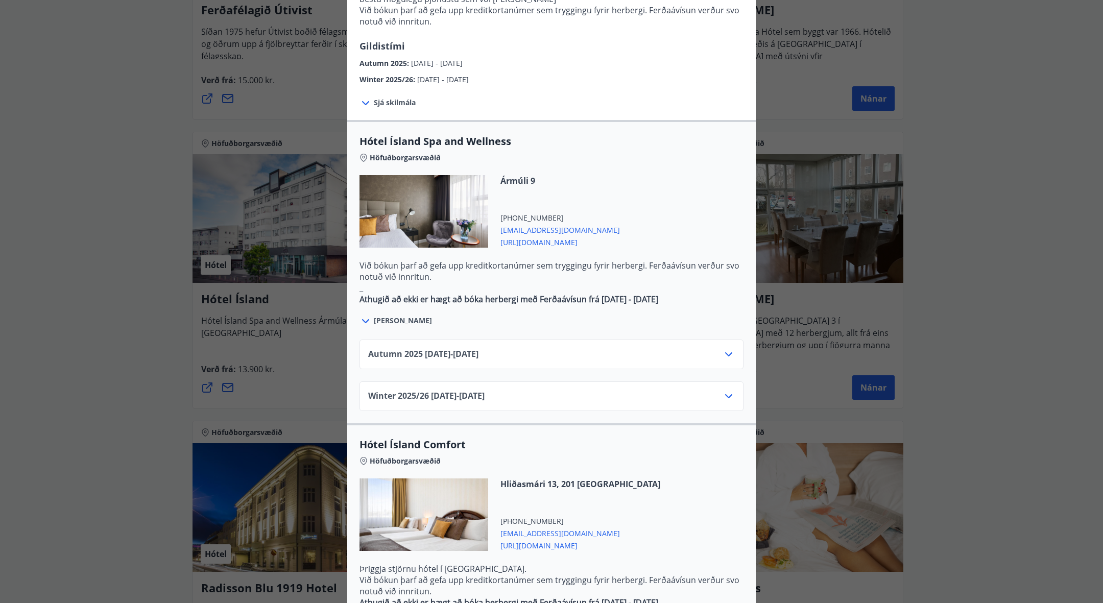
click at [728, 348] on icon at bounding box center [729, 354] width 12 height 12
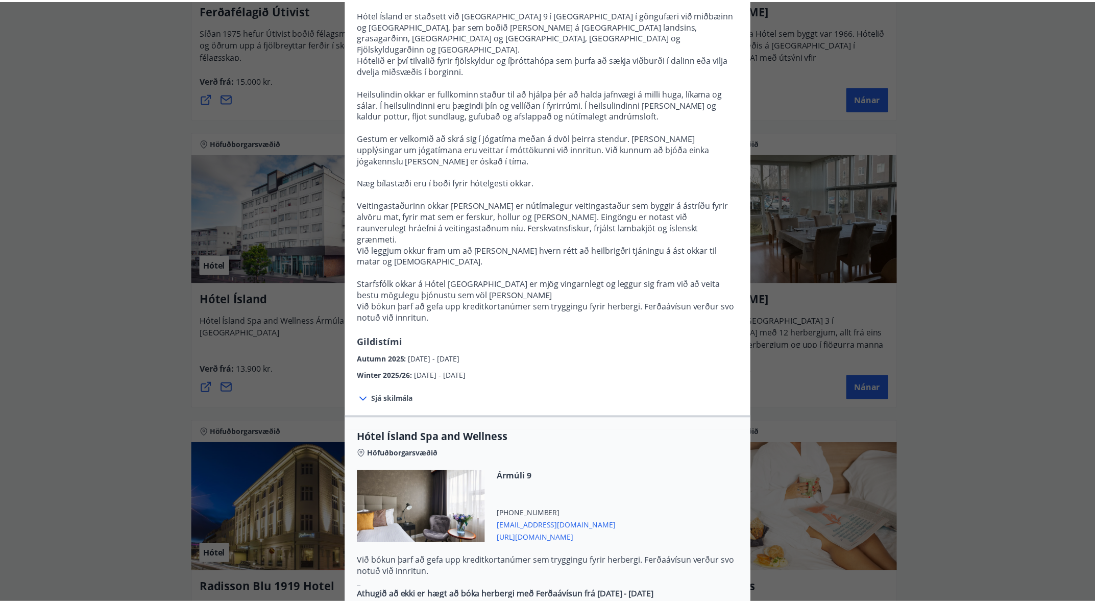
scroll to position [20, 0]
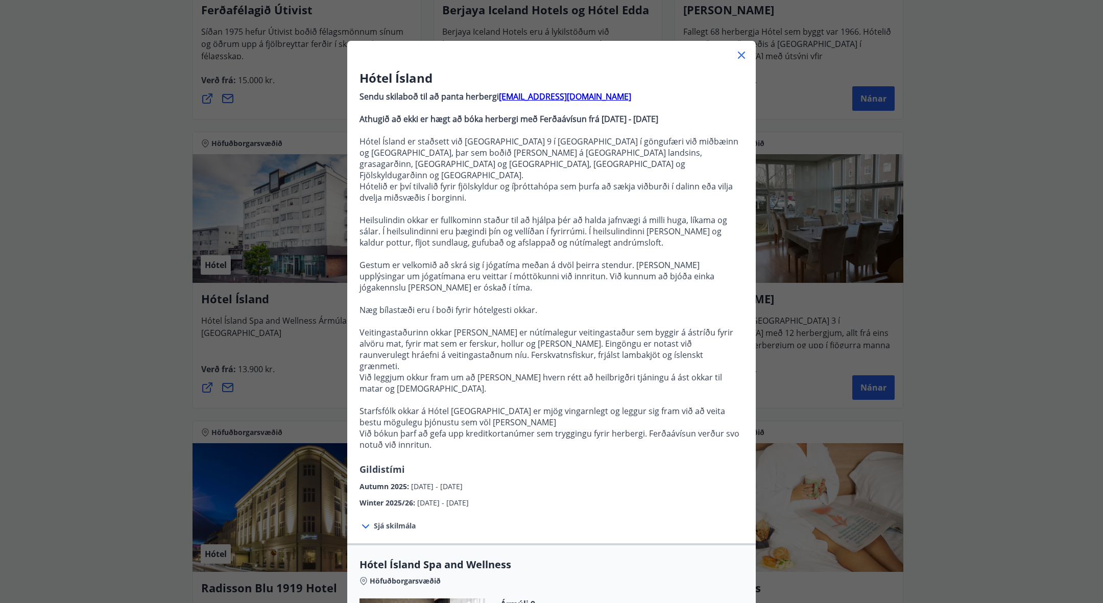
click at [738, 56] on icon at bounding box center [741, 55] width 7 height 7
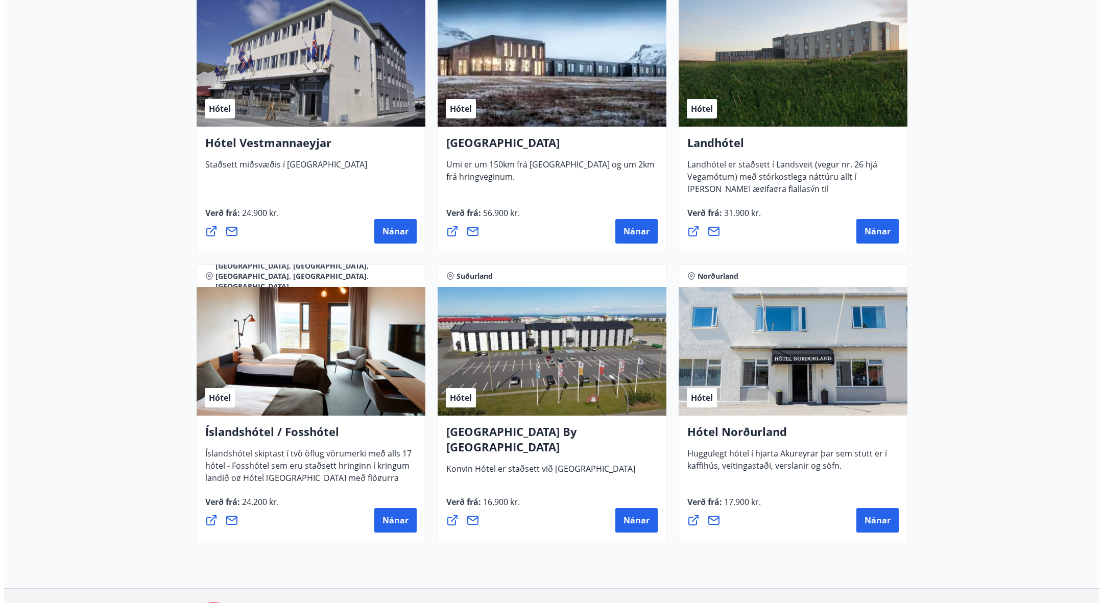
scroll to position [2247, 0]
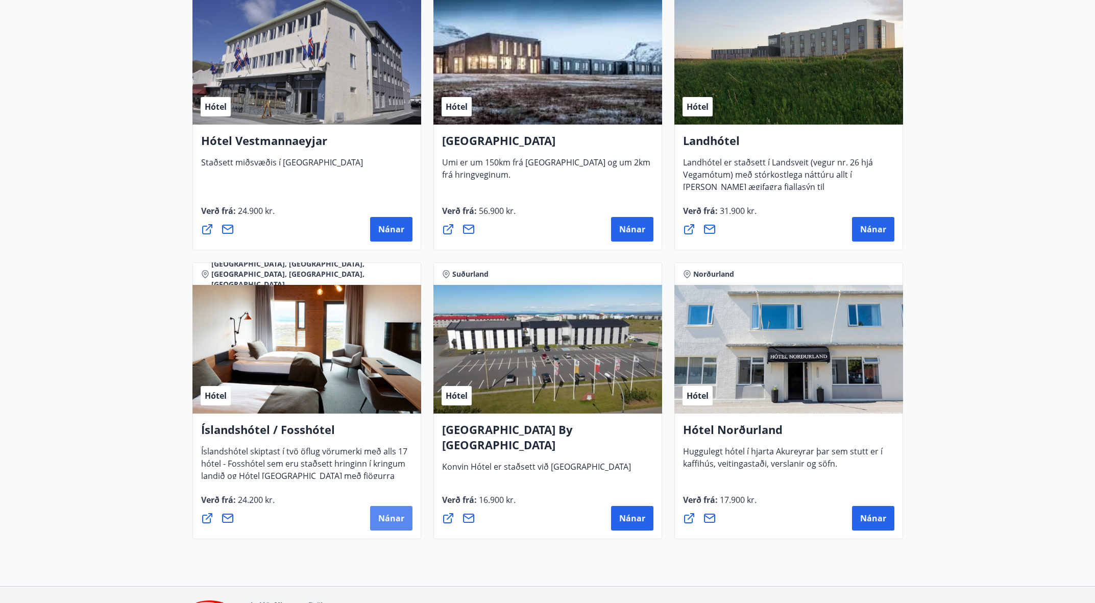
click at [396, 518] on span "Nánar" at bounding box center [391, 518] width 26 height 11
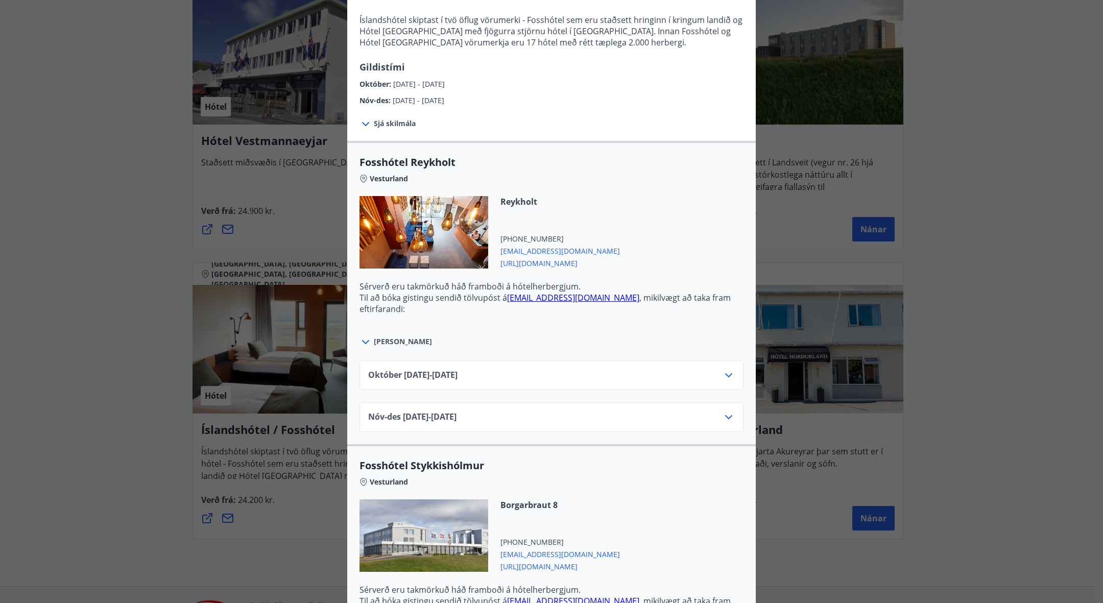
scroll to position [206, 0]
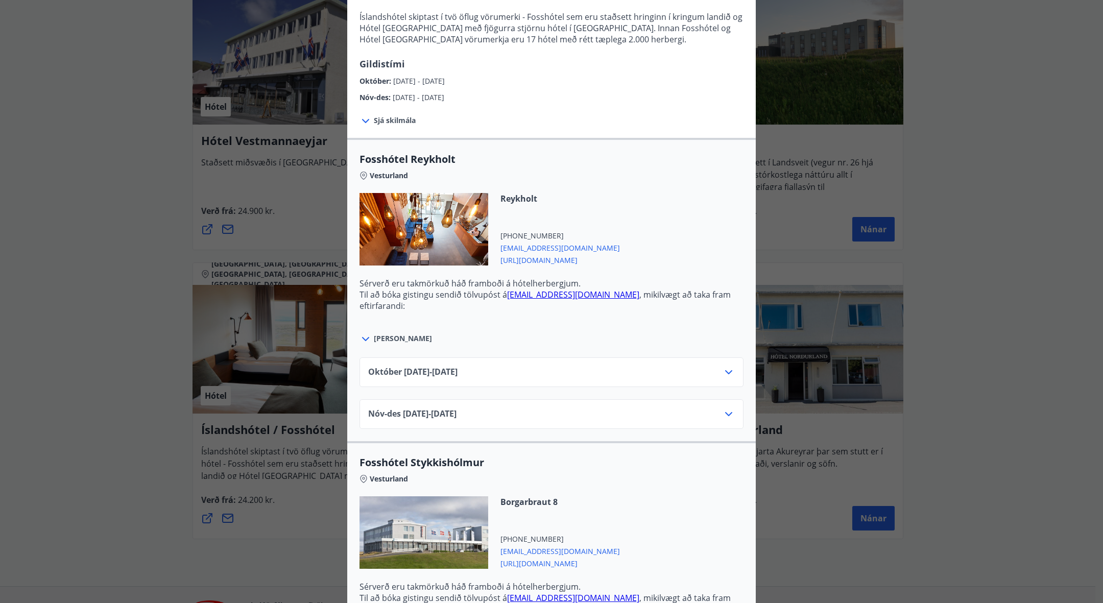
click at [624, 377] on div "Október 01.10.25 - 31.10.25" at bounding box center [551, 376] width 367 height 20
click at [727, 374] on icon at bounding box center [729, 372] width 12 height 12
